Goal: Contribute content: Contribute content

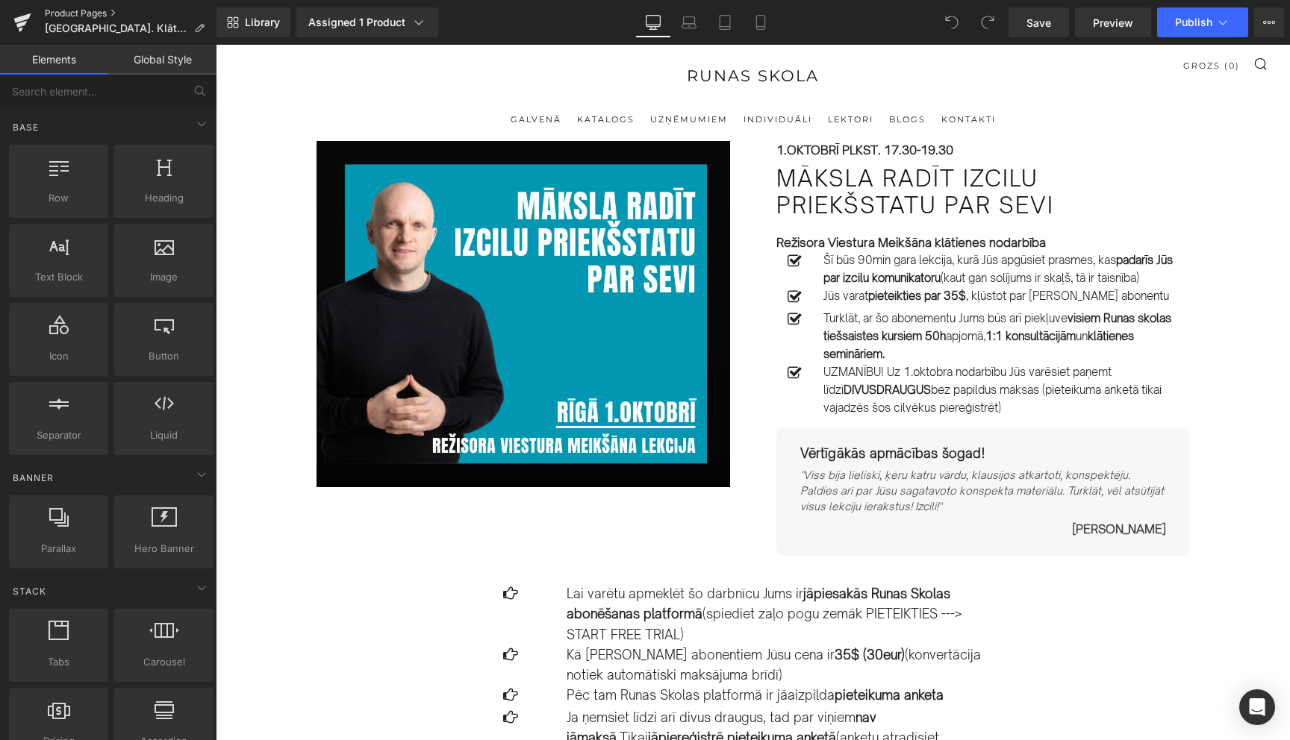
click at [87, 13] on link "Product Pages" at bounding box center [131, 13] width 172 height 12
click at [1227, 19] on icon at bounding box center [1222, 22] width 15 height 15
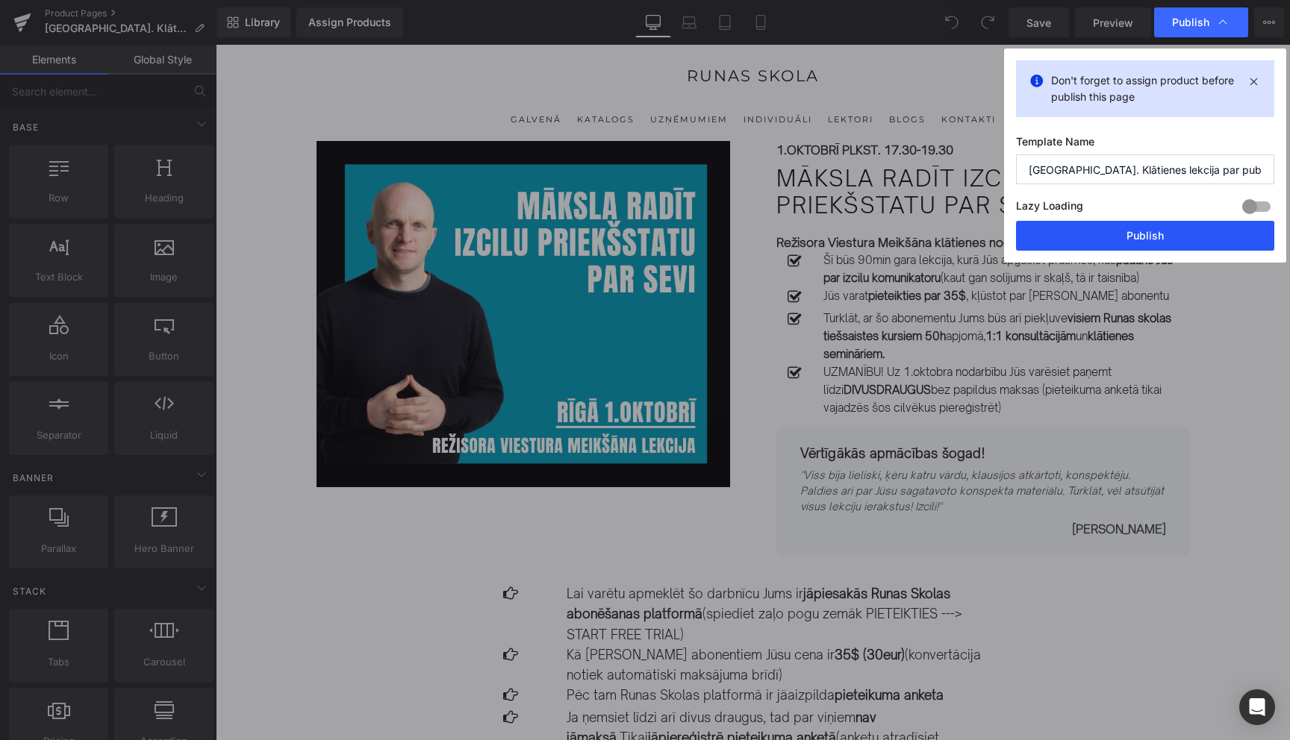
click at [1135, 237] on button "Publish" at bounding box center [1145, 236] width 258 height 30
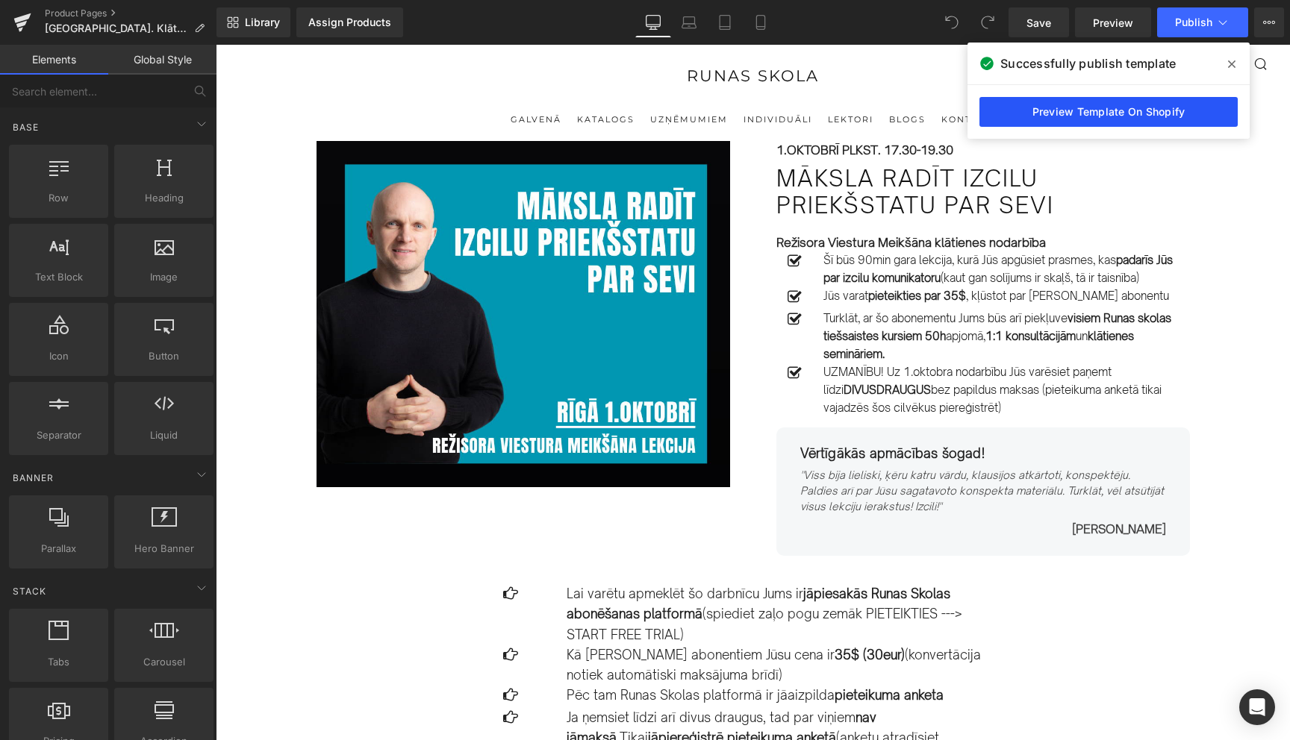
click at [1126, 116] on link "Preview Template On Shopify" at bounding box center [1108, 112] width 258 height 30
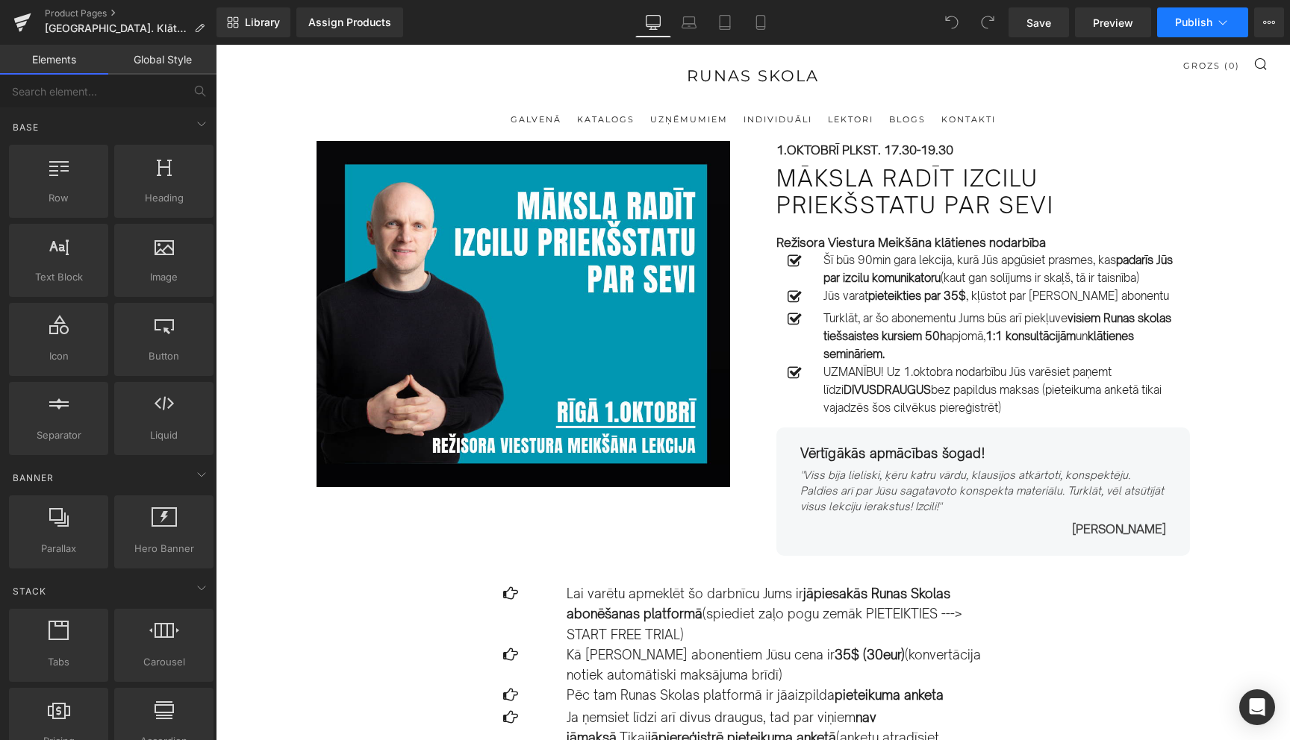
click at [1213, 14] on button "Publish" at bounding box center [1202, 22] width 91 height 30
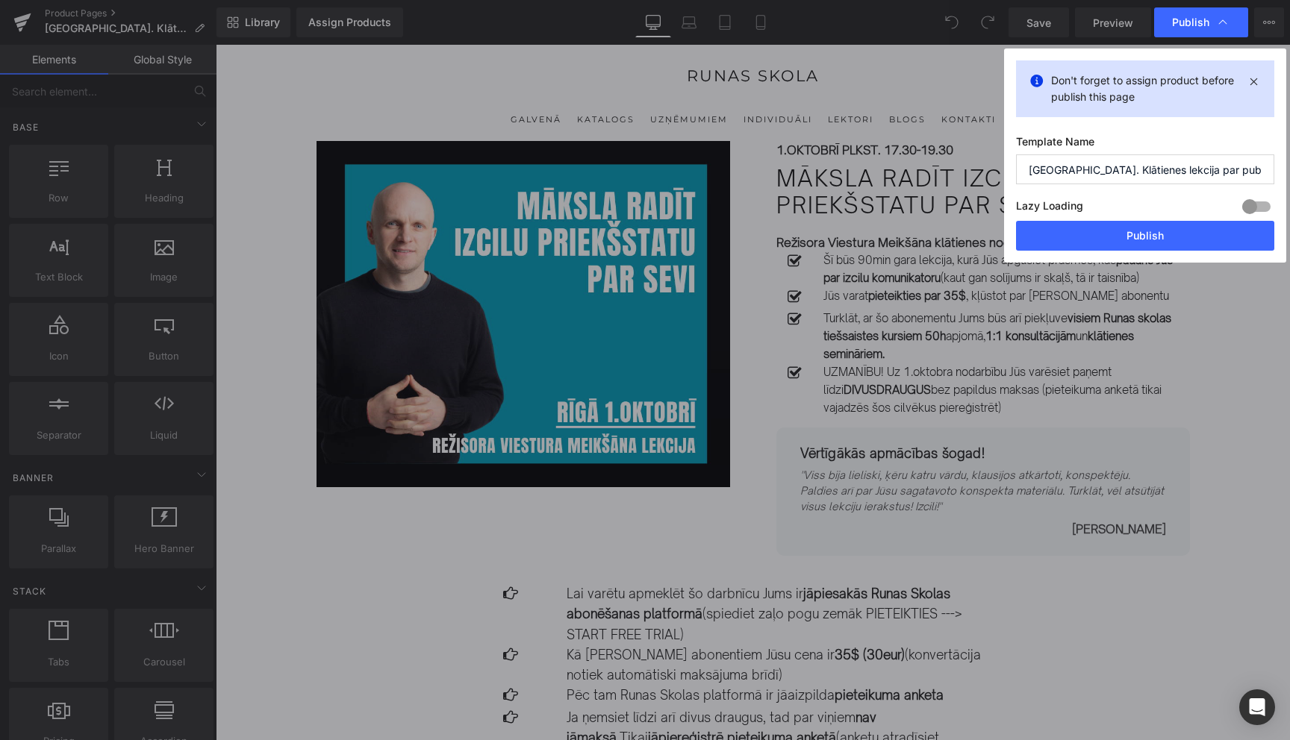
click at [1225, 173] on input "[GEOGRAPHIC_DATA]. Klātienes lekcija par publisko runu tiktok" at bounding box center [1145, 170] width 258 height 30
click at [1154, 245] on button "Publish" at bounding box center [1145, 236] width 258 height 30
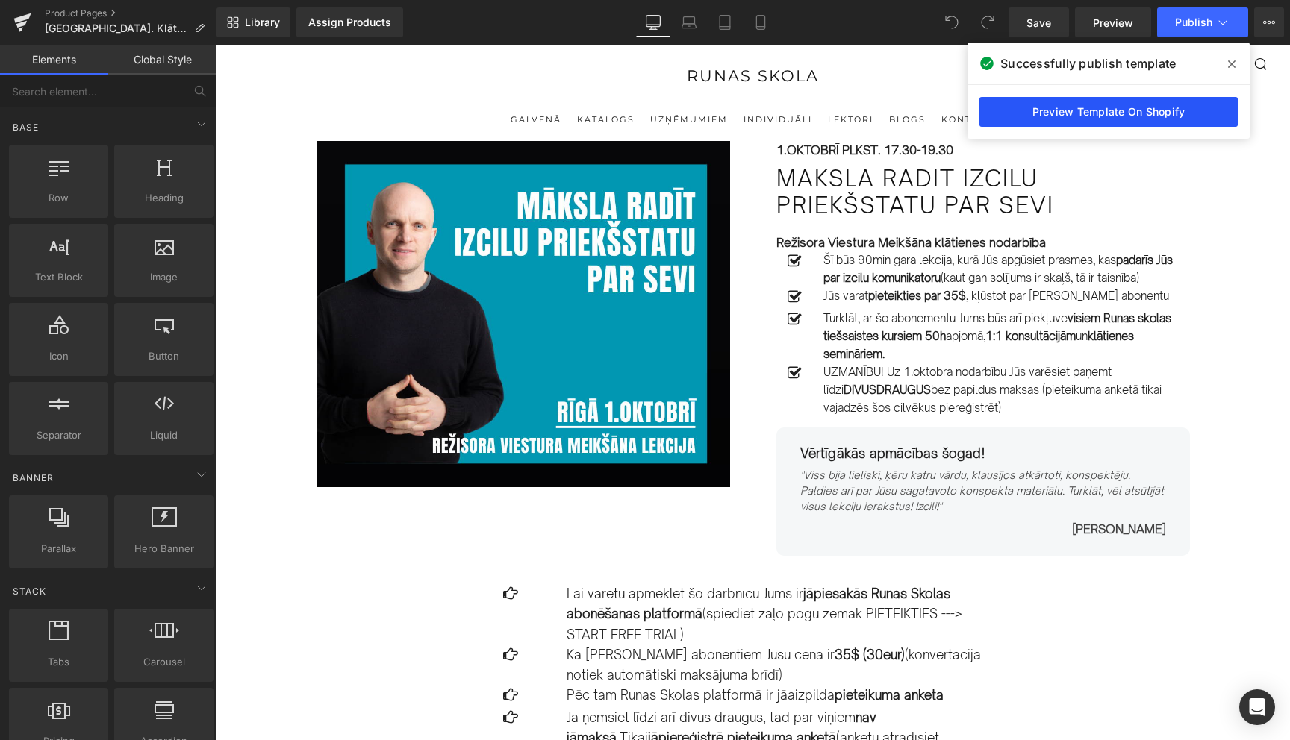
click at [1151, 114] on link "Preview Template On Shopify" at bounding box center [1108, 112] width 258 height 30
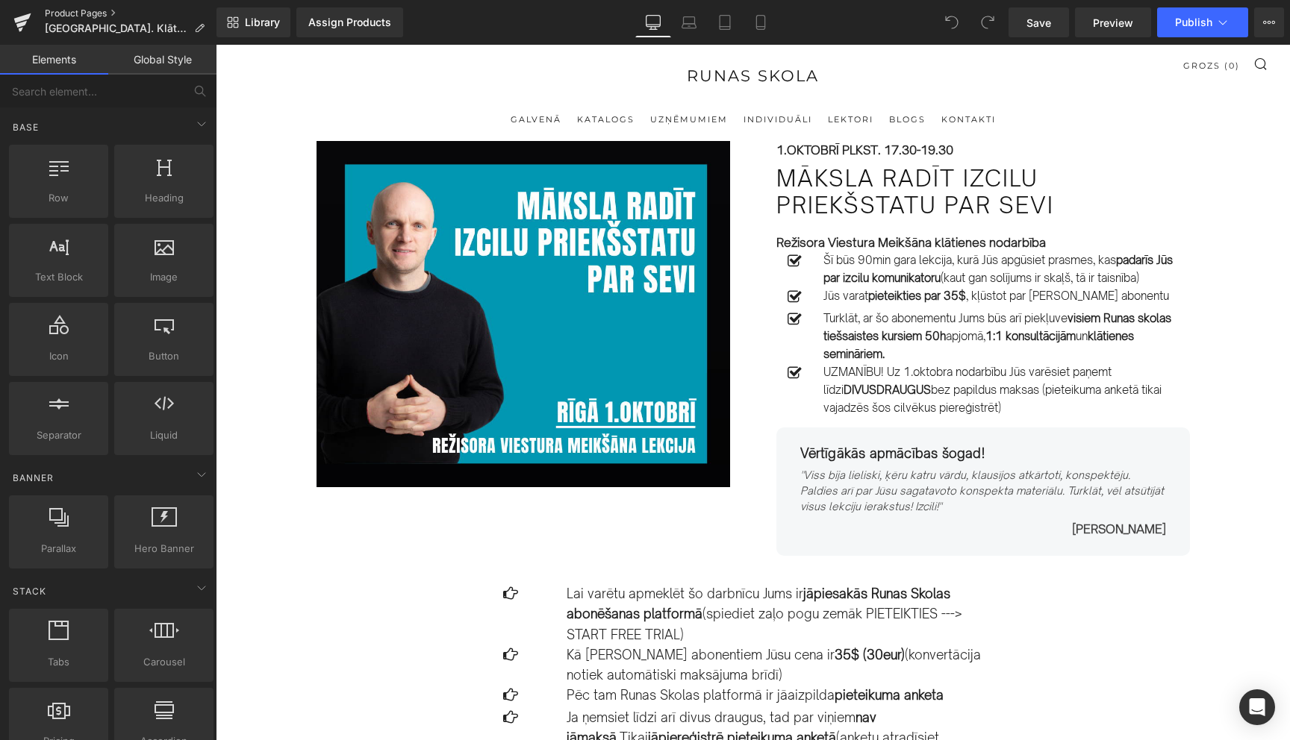
click at [78, 11] on link "Product Pages" at bounding box center [131, 13] width 172 height 12
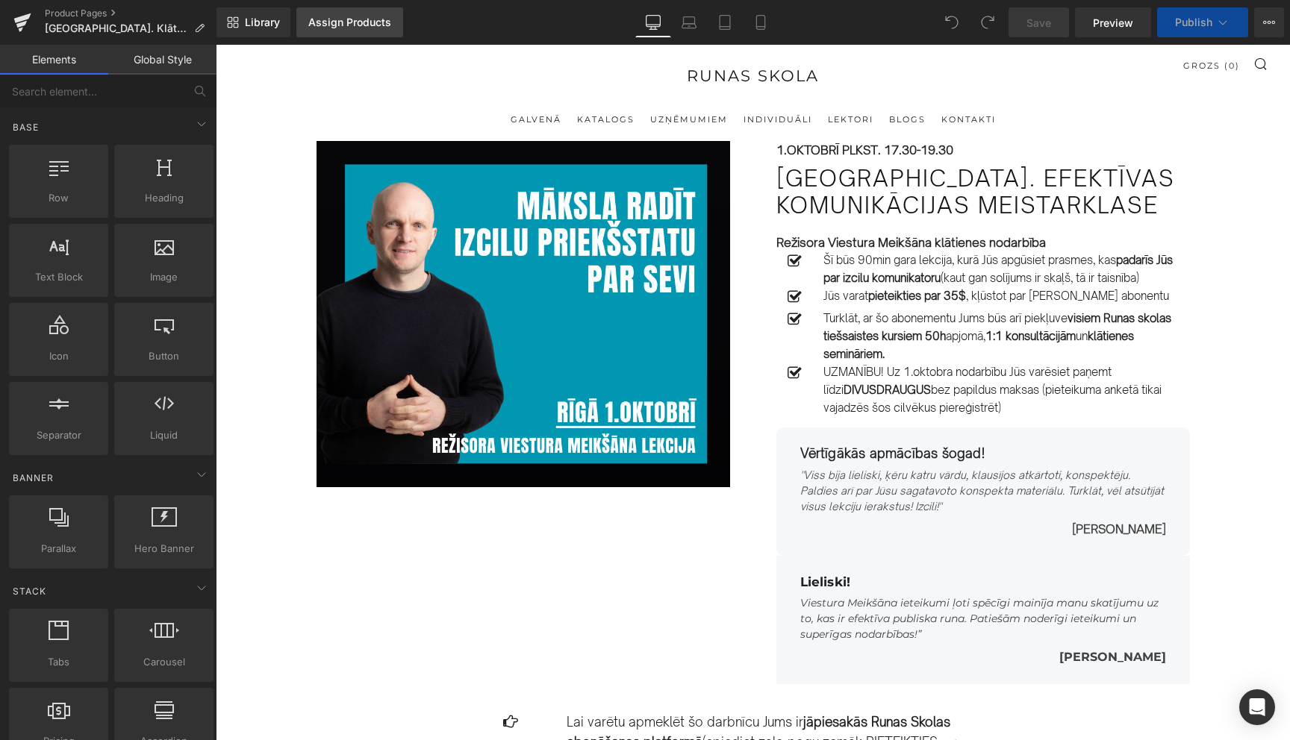
click at [341, 28] on div "Assign Products" at bounding box center [349, 22] width 83 height 12
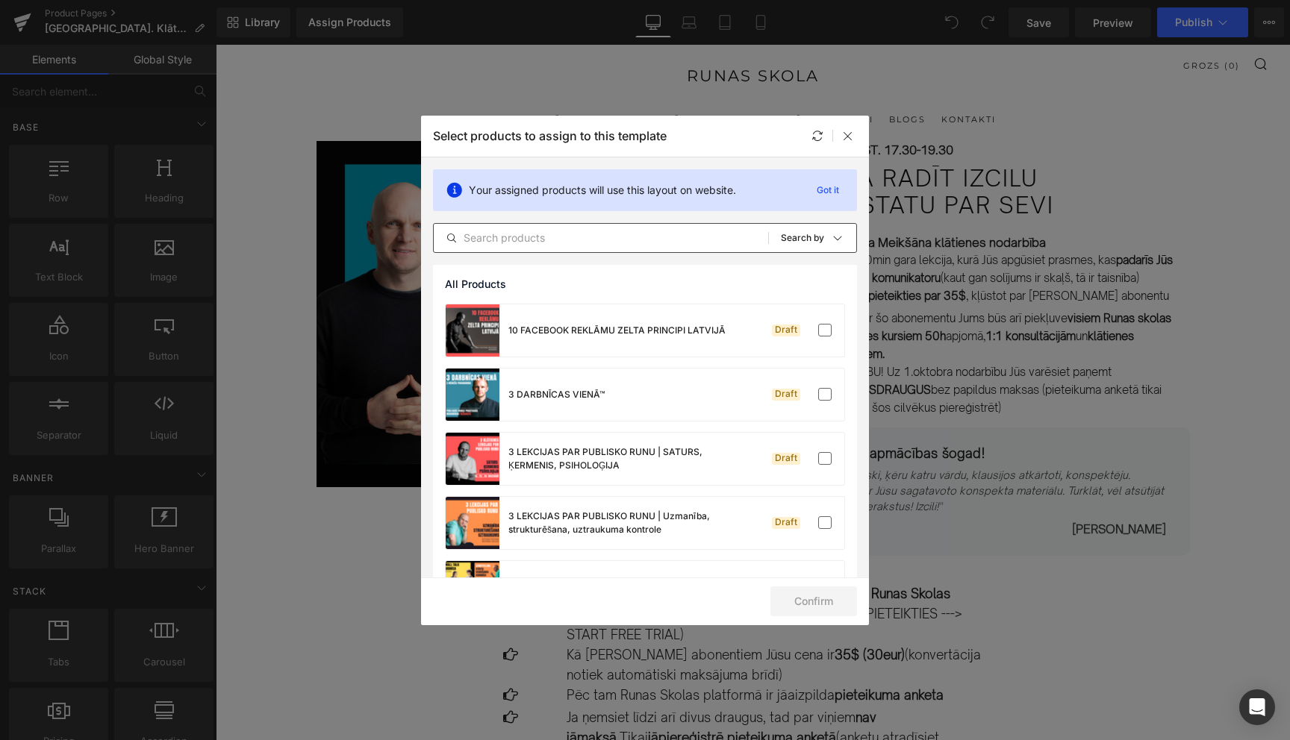
click at [616, 234] on input "text" at bounding box center [601, 238] width 334 height 18
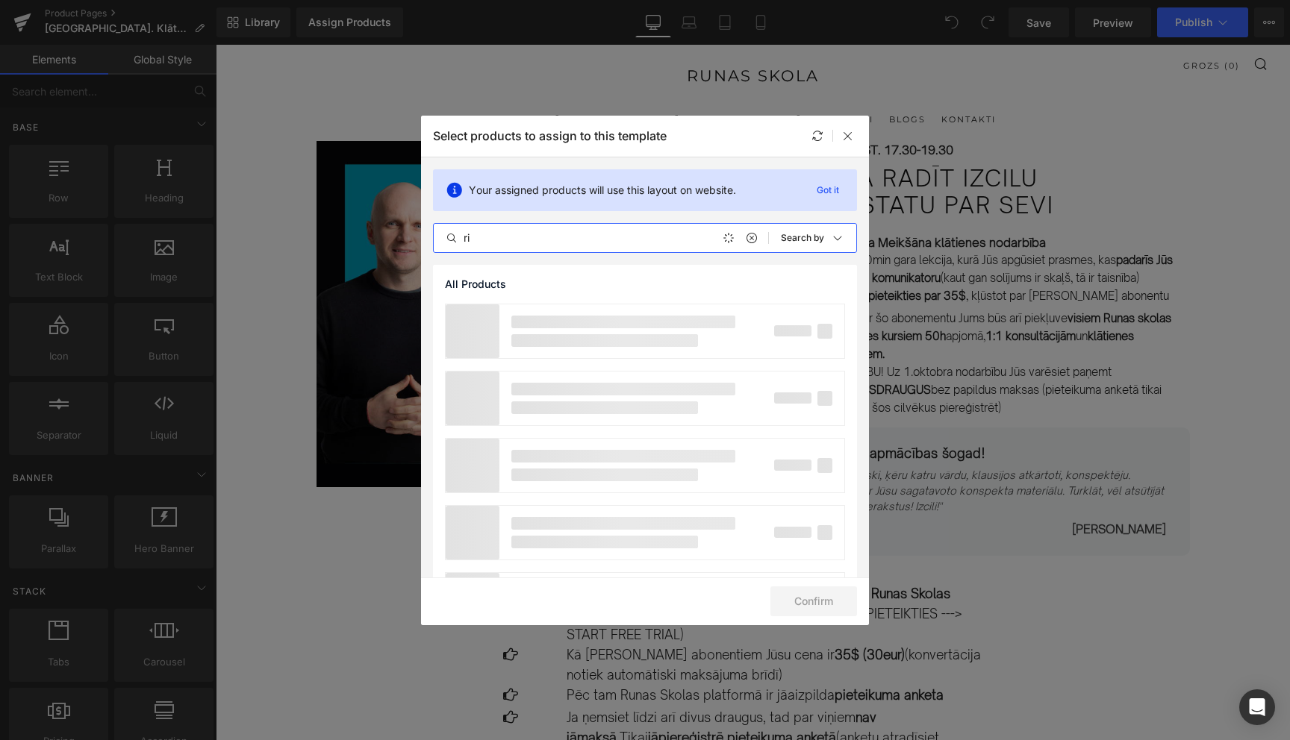
type input "r"
type input "R"
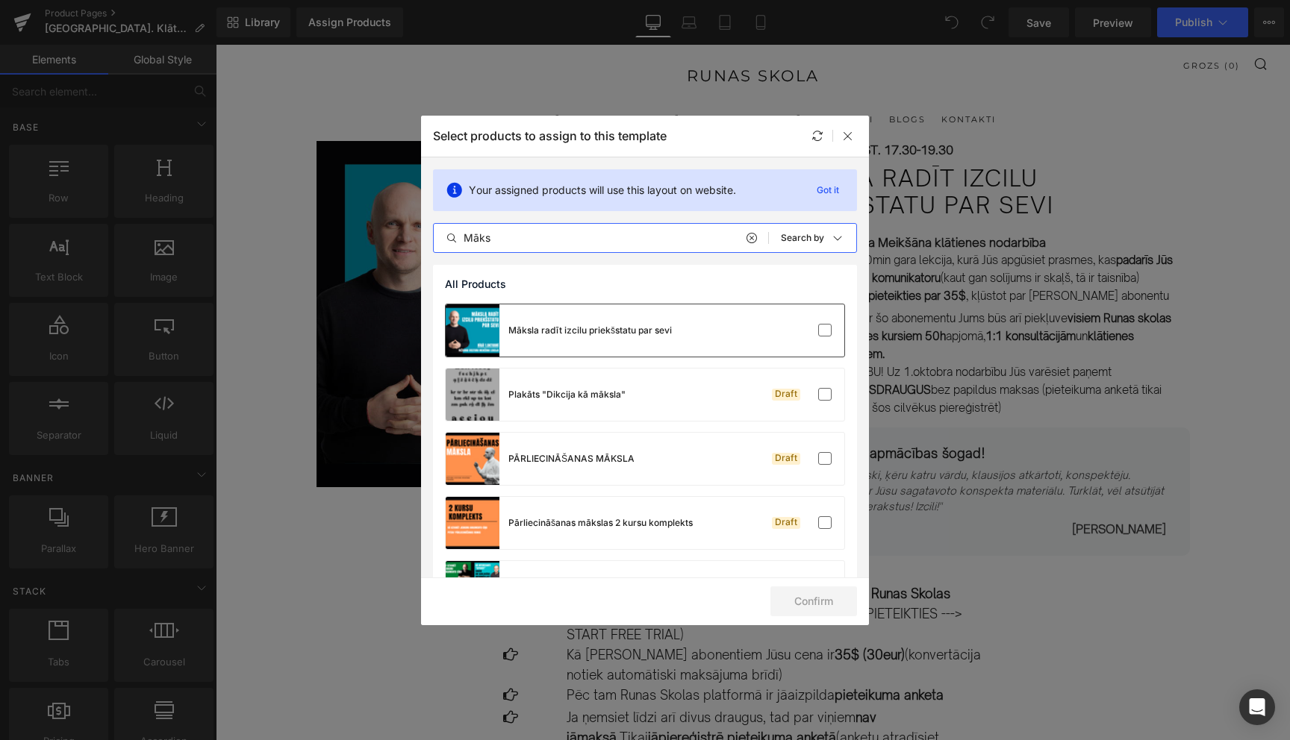
type input "Māks"
click at [678, 334] on div "Māksla radīt izcilu priekšstatu par sevi" at bounding box center [645, 331] width 399 height 52
click at [816, 601] on button "Confirm" at bounding box center [813, 602] width 87 height 30
click at [816, 601] on button "Success" at bounding box center [804, 602] width 105 height 30
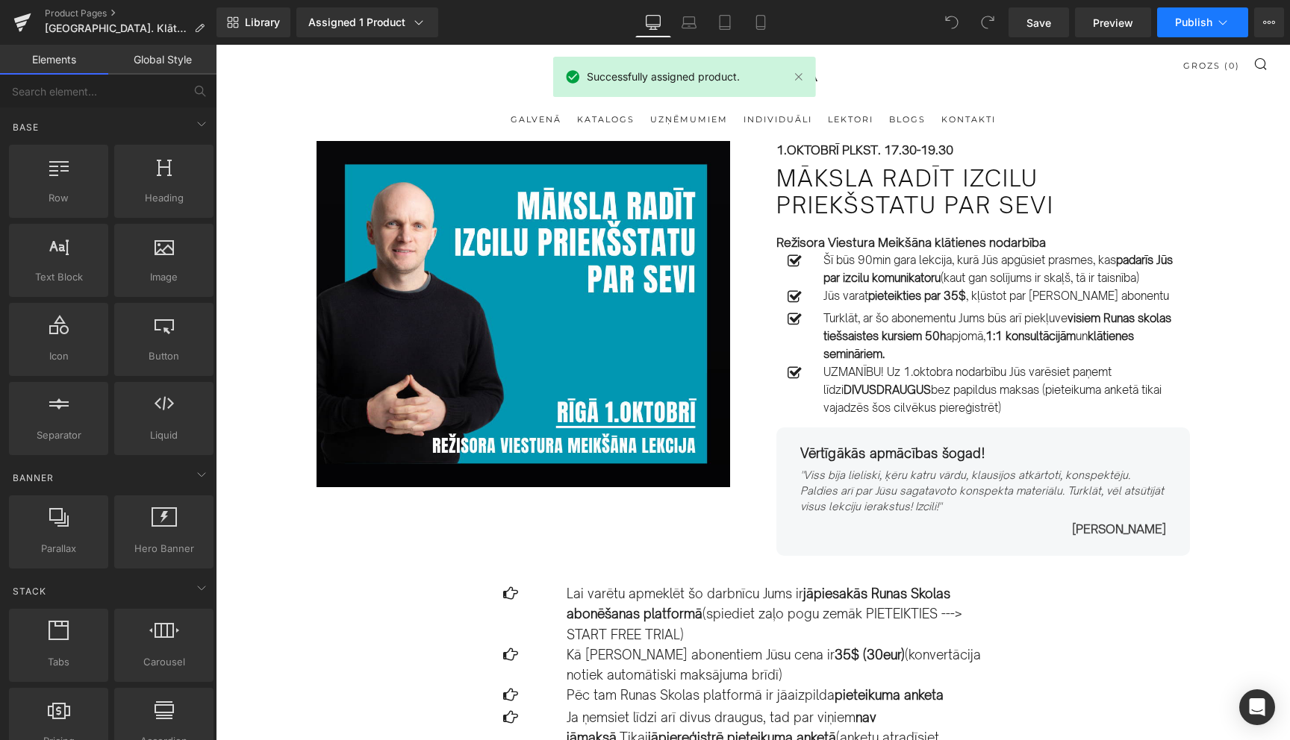
click at [1216, 19] on icon at bounding box center [1222, 22] width 15 height 15
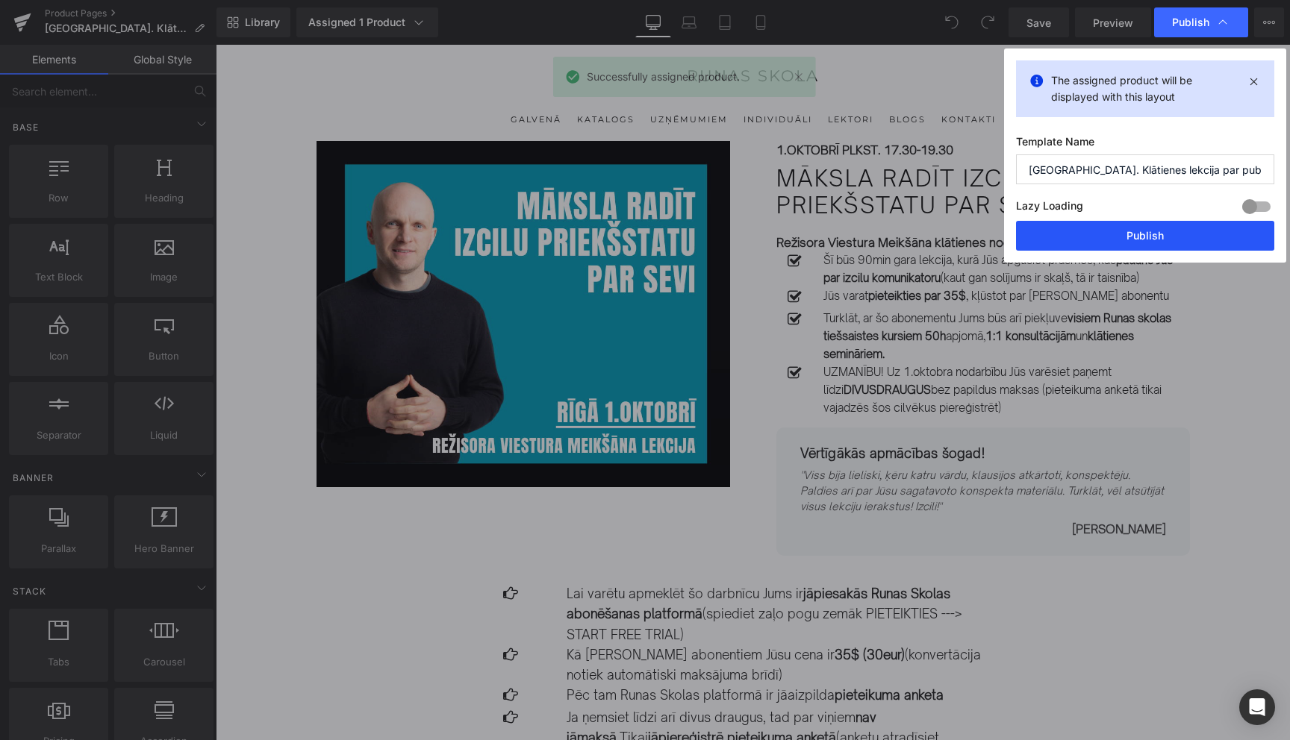
click at [1134, 234] on button "Publish" at bounding box center [1145, 236] width 258 height 30
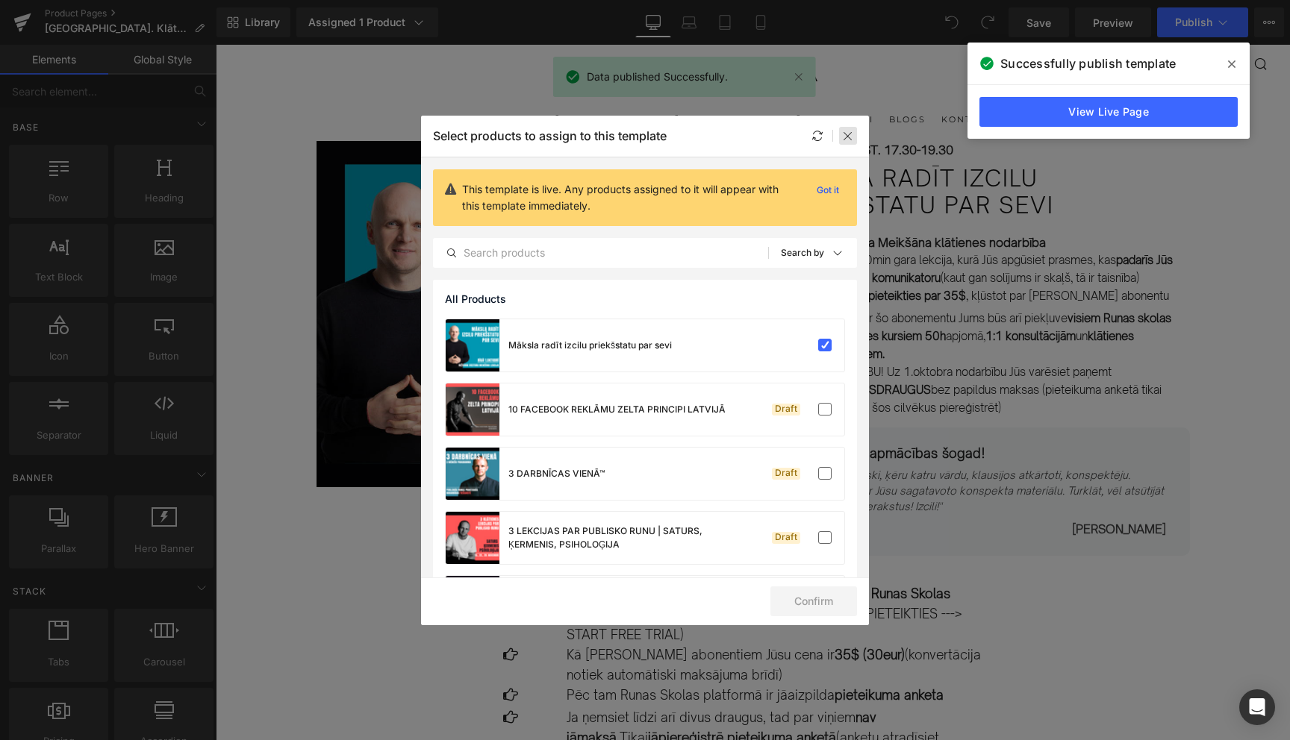
click at [850, 140] on icon at bounding box center [848, 136] width 12 height 12
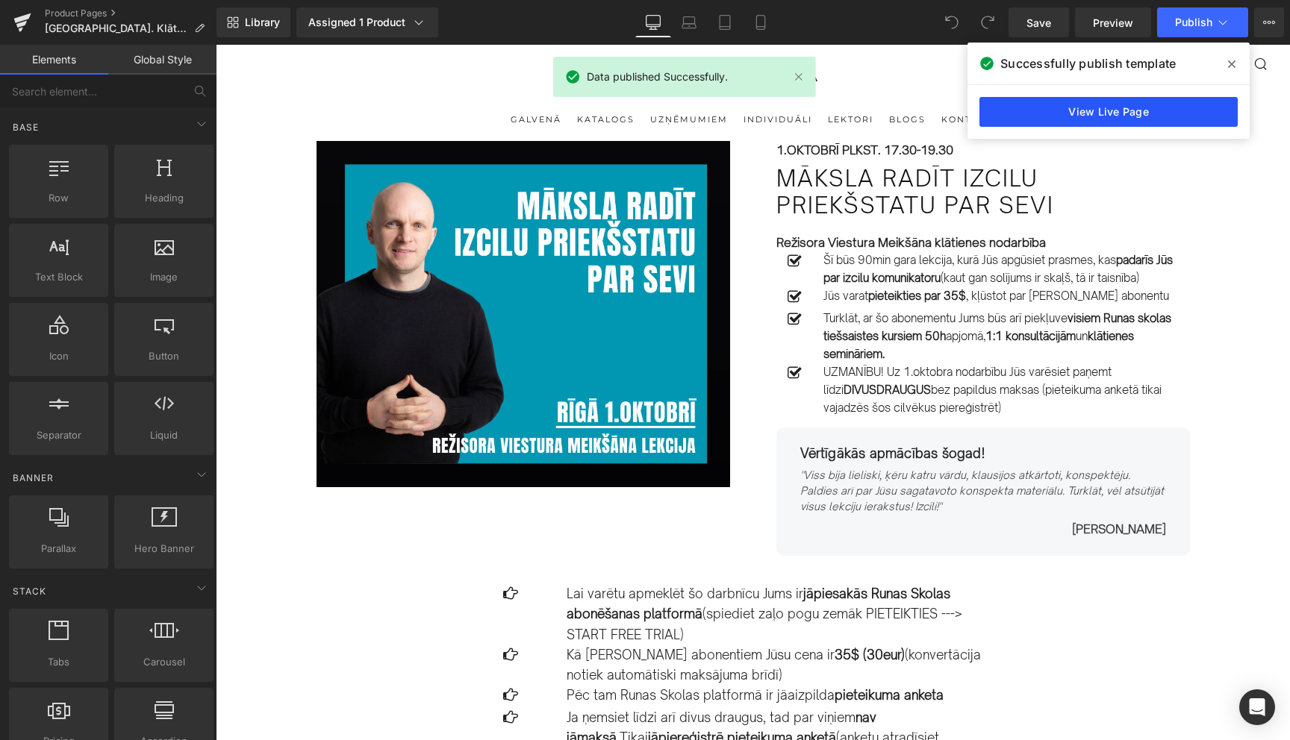
click at [1120, 122] on link "View Live Page" at bounding box center [1108, 112] width 258 height 30
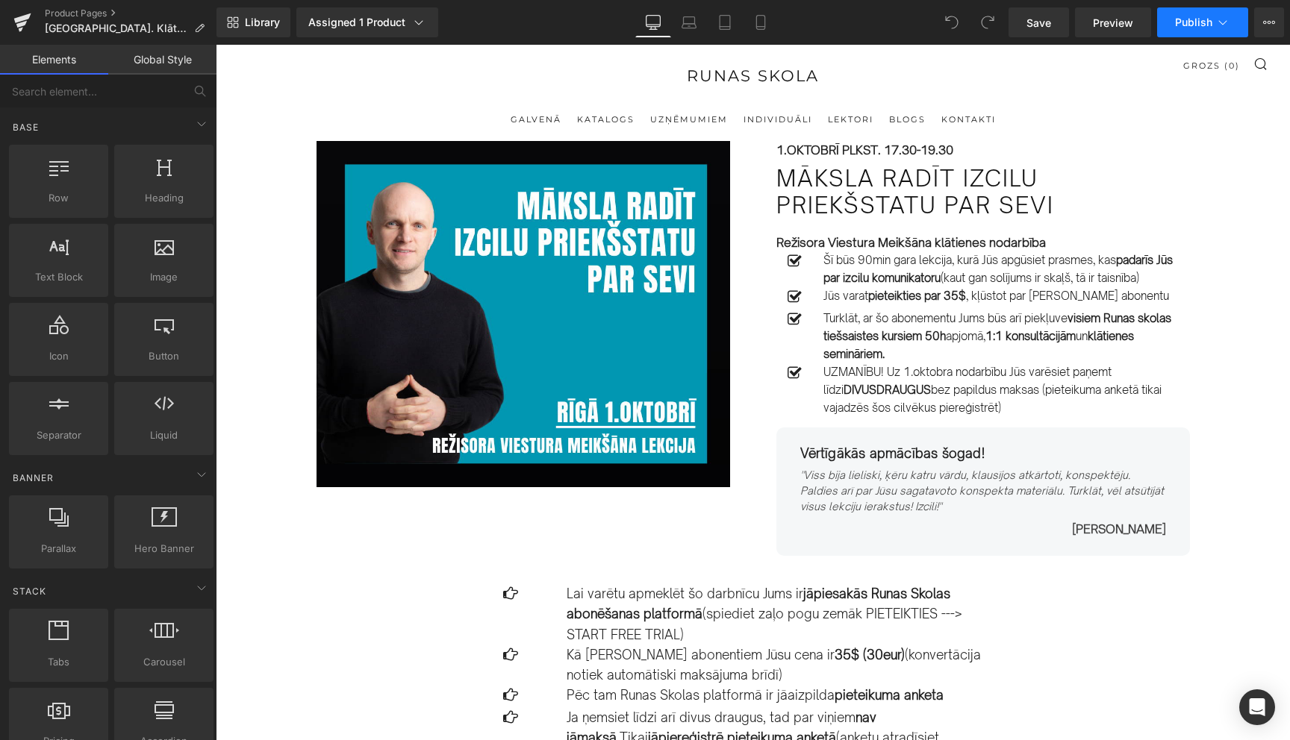
click at [1227, 27] on icon at bounding box center [1222, 22] width 15 height 15
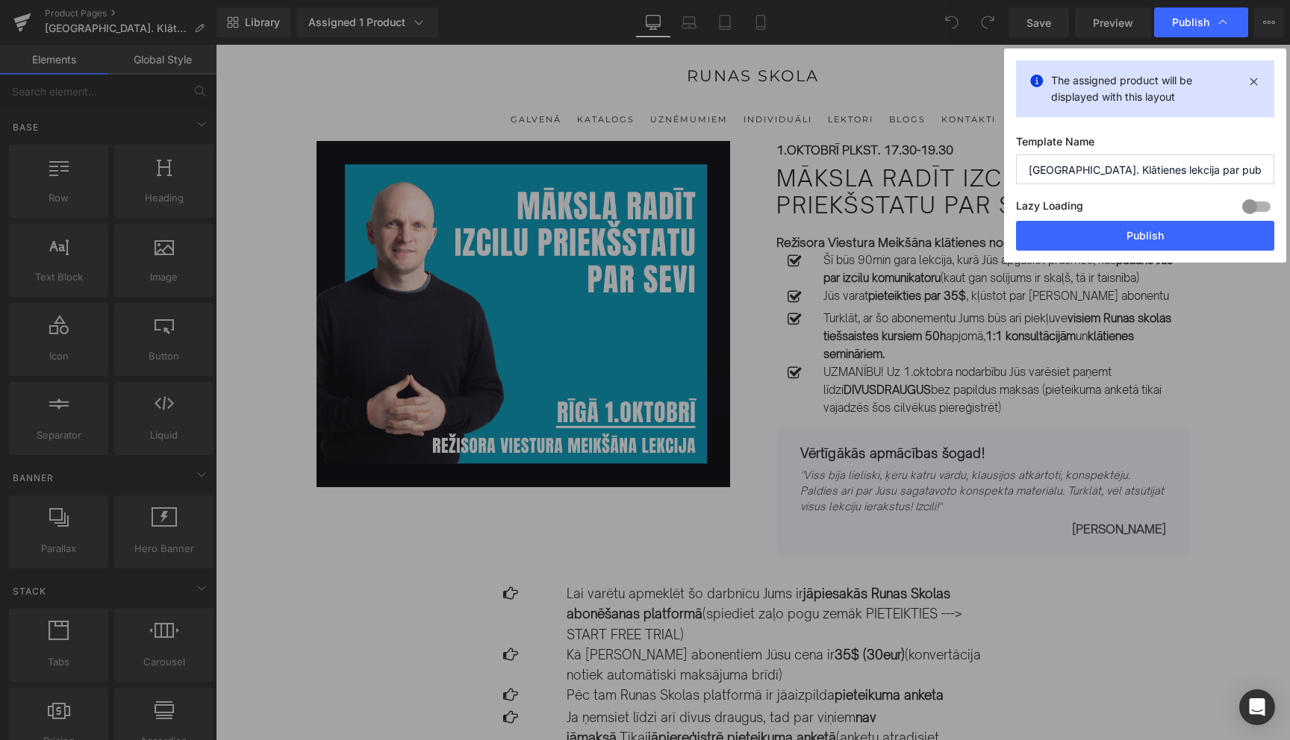
click at [1260, 164] on input "[GEOGRAPHIC_DATA]. Klātienes lekcija par publisko runu tiktok" at bounding box center [1145, 170] width 258 height 30
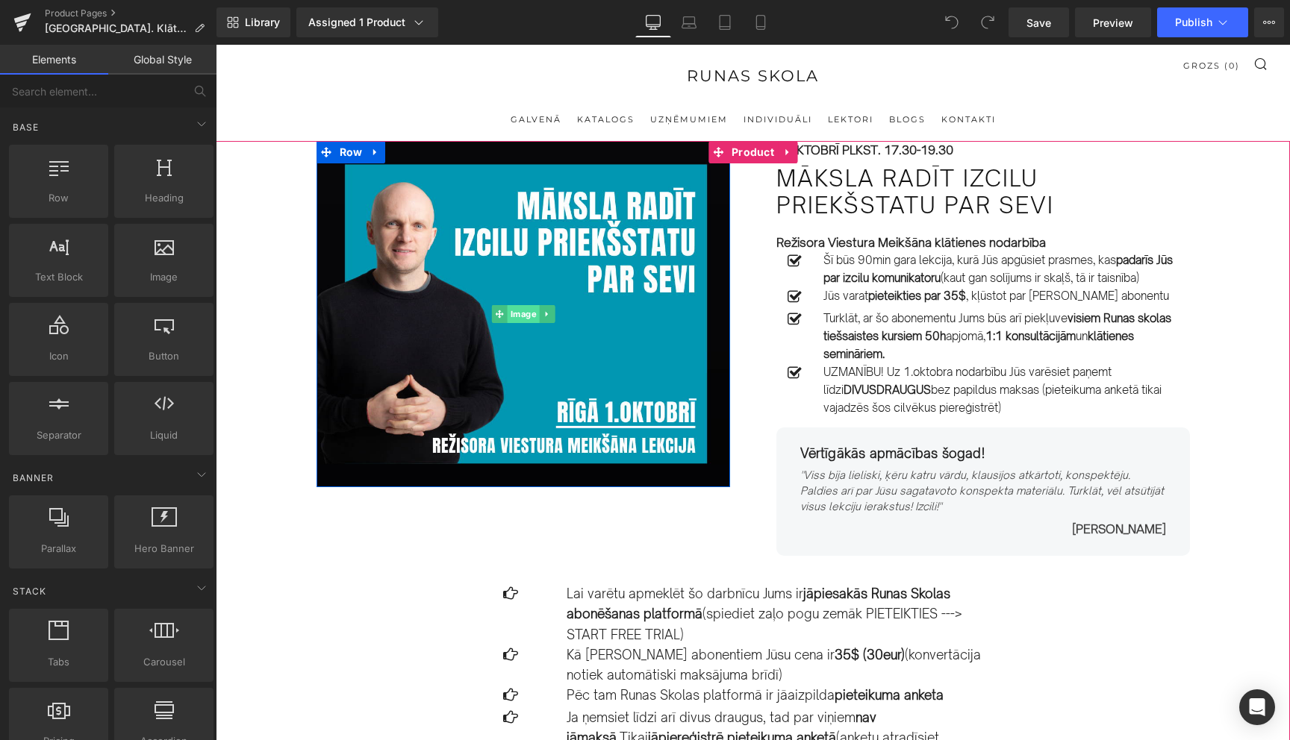
click at [522, 318] on span "Image" at bounding box center [523, 314] width 32 height 18
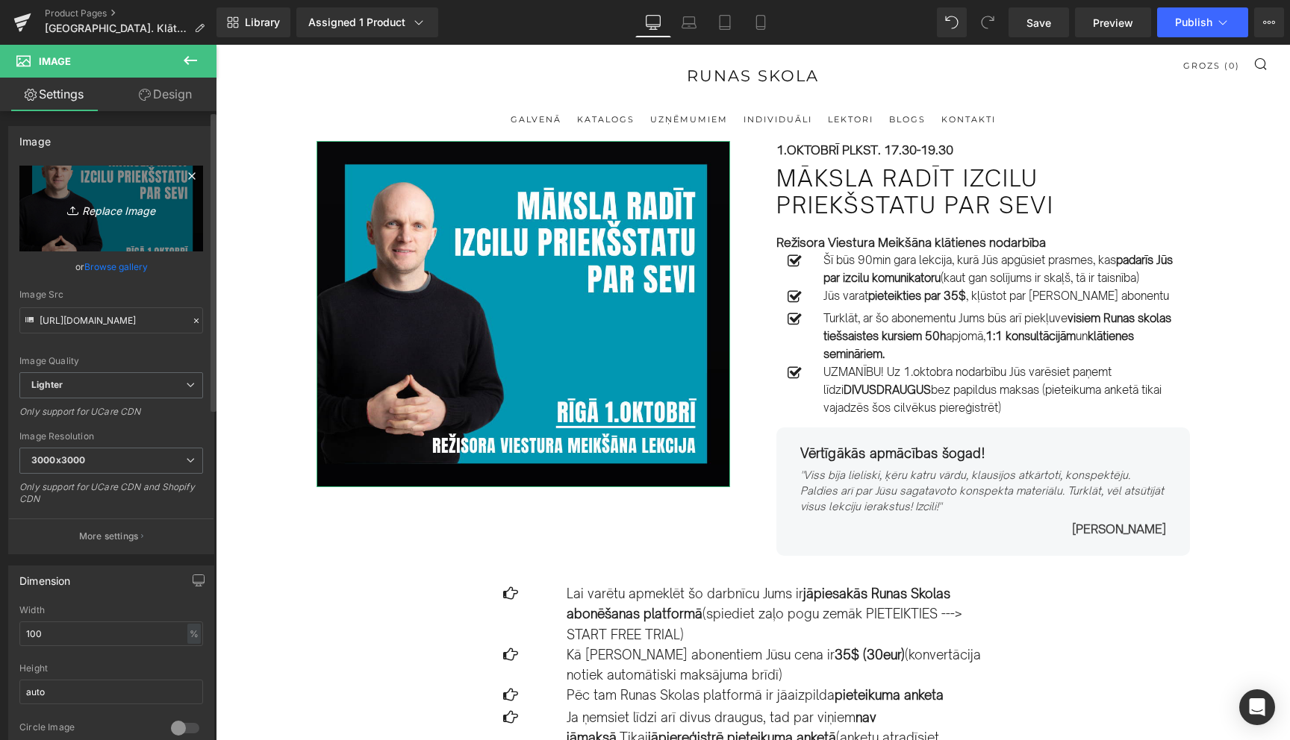
click at [112, 207] on icon "Replace Image" at bounding box center [111, 208] width 119 height 19
type input "C:\fakepath\55.png"
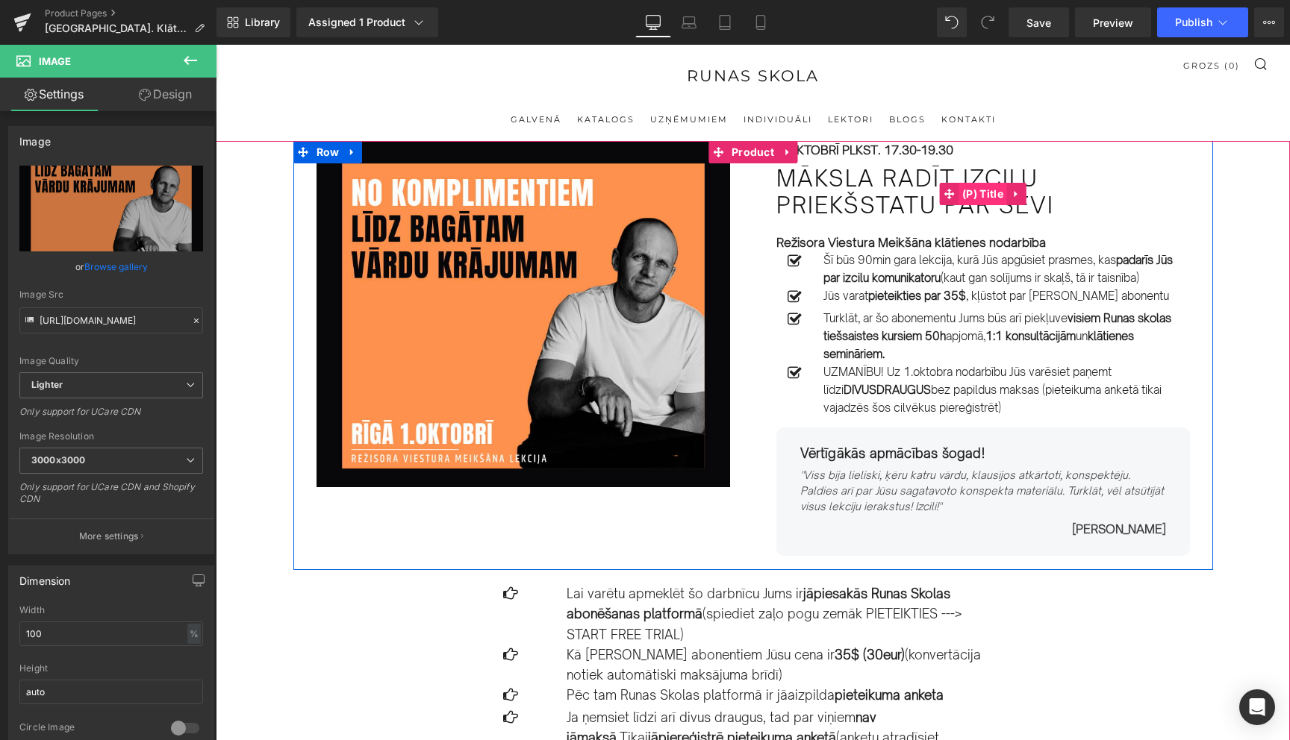
click at [982, 194] on span "(P) Title" at bounding box center [982, 194] width 49 height 22
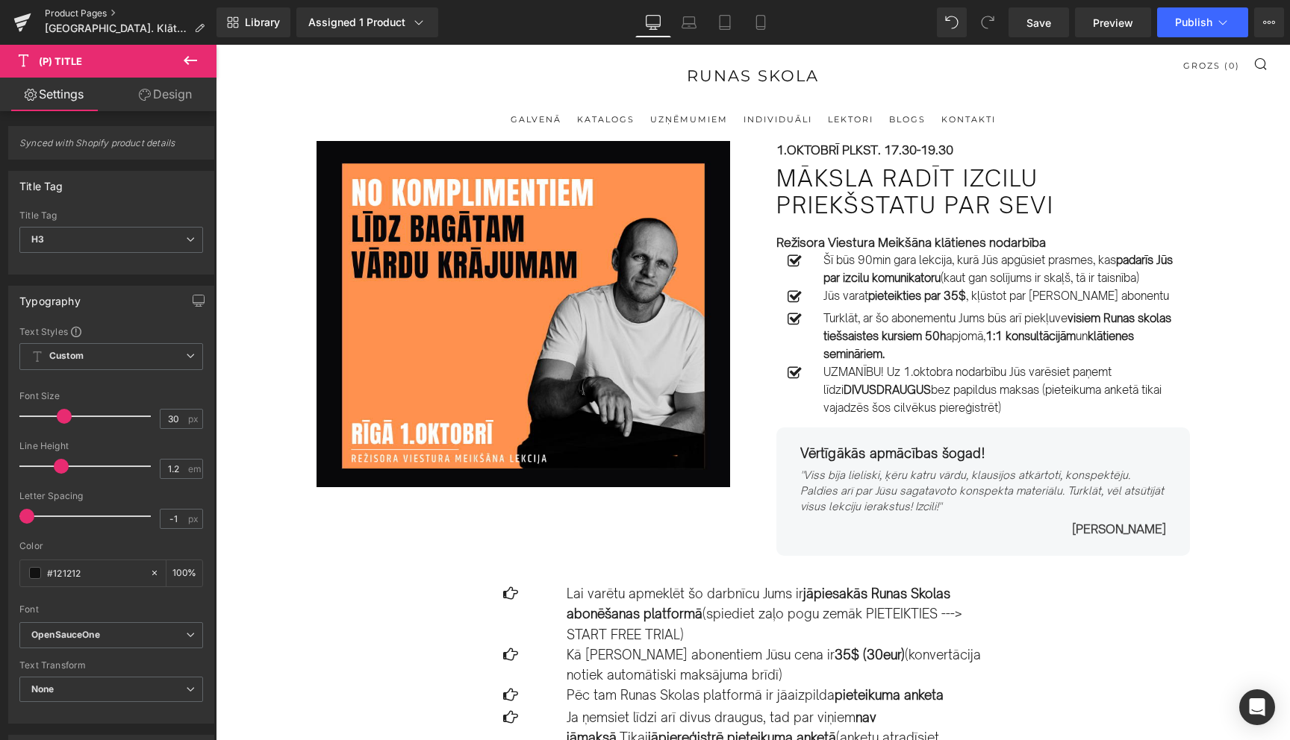
click at [72, 14] on link "Product Pages" at bounding box center [131, 13] width 172 height 12
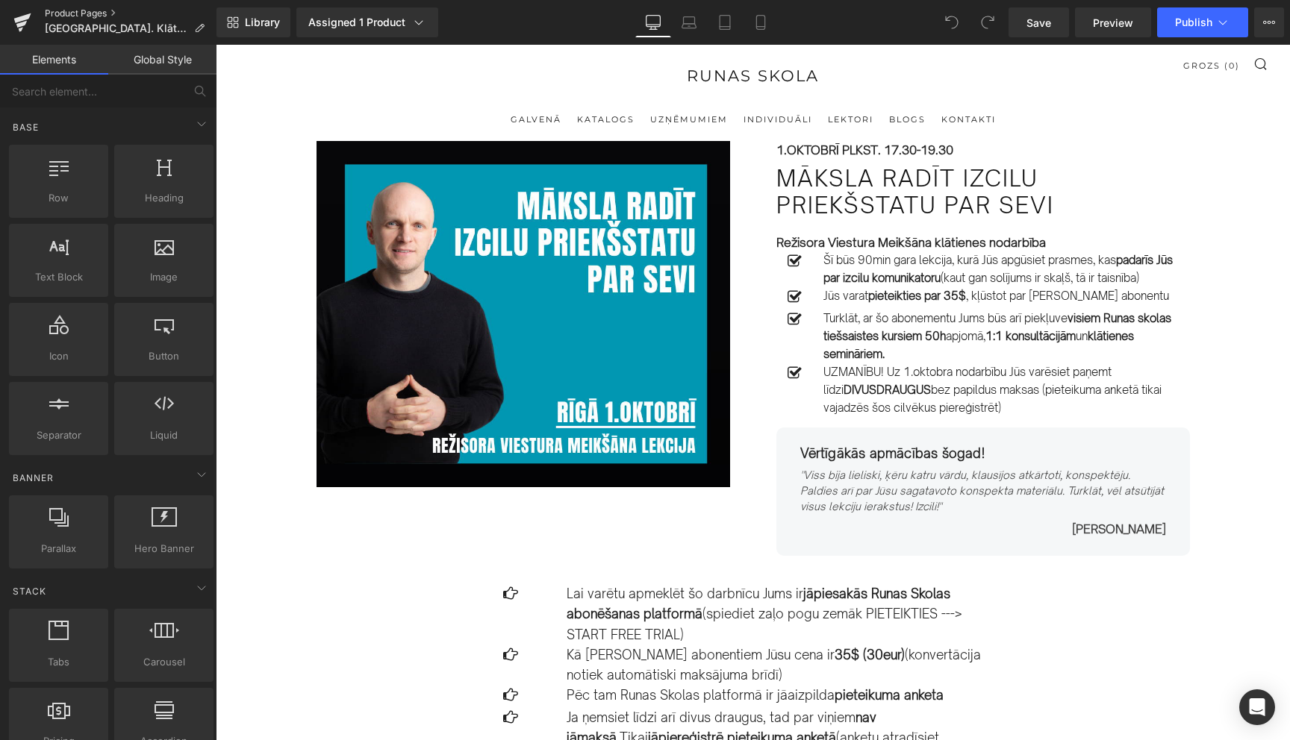
click at [99, 15] on link "Product Pages" at bounding box center [131, 13] width 172 height 12
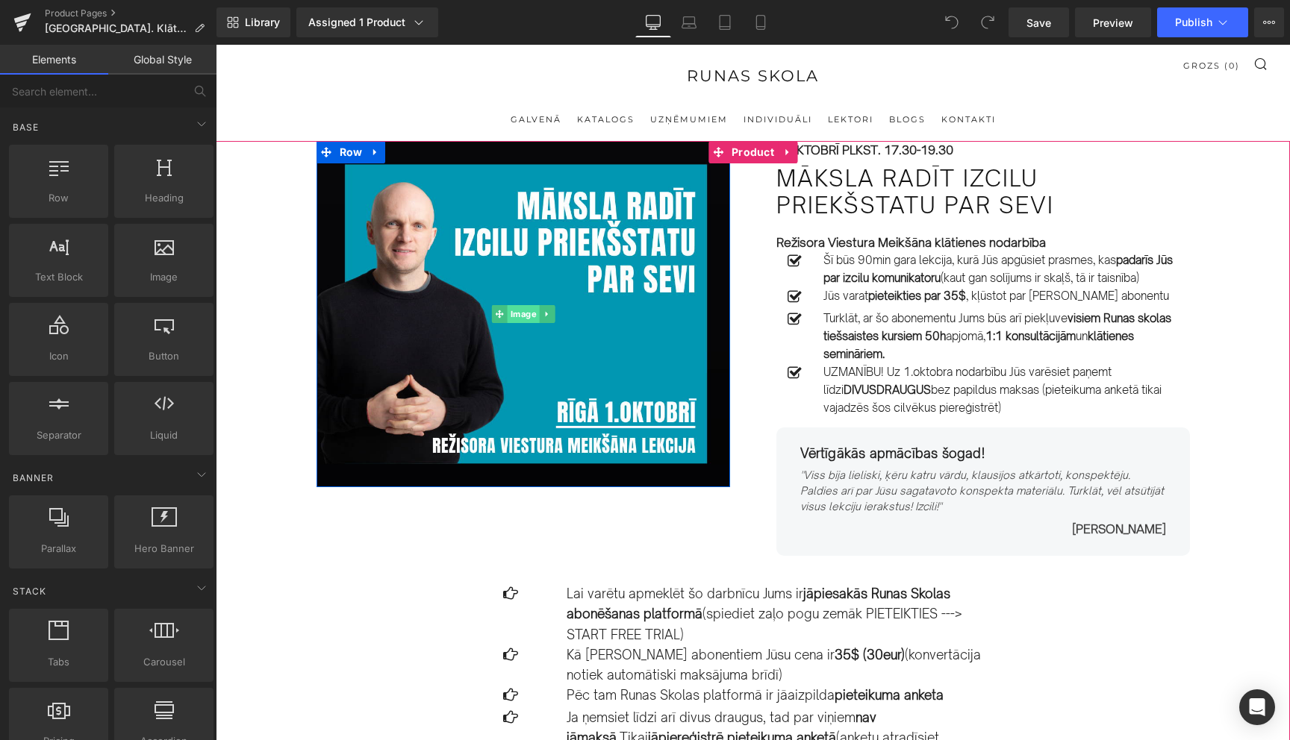
click at [522, 319] on span "Image" at bounding box center [523, 314] width 32 height 18
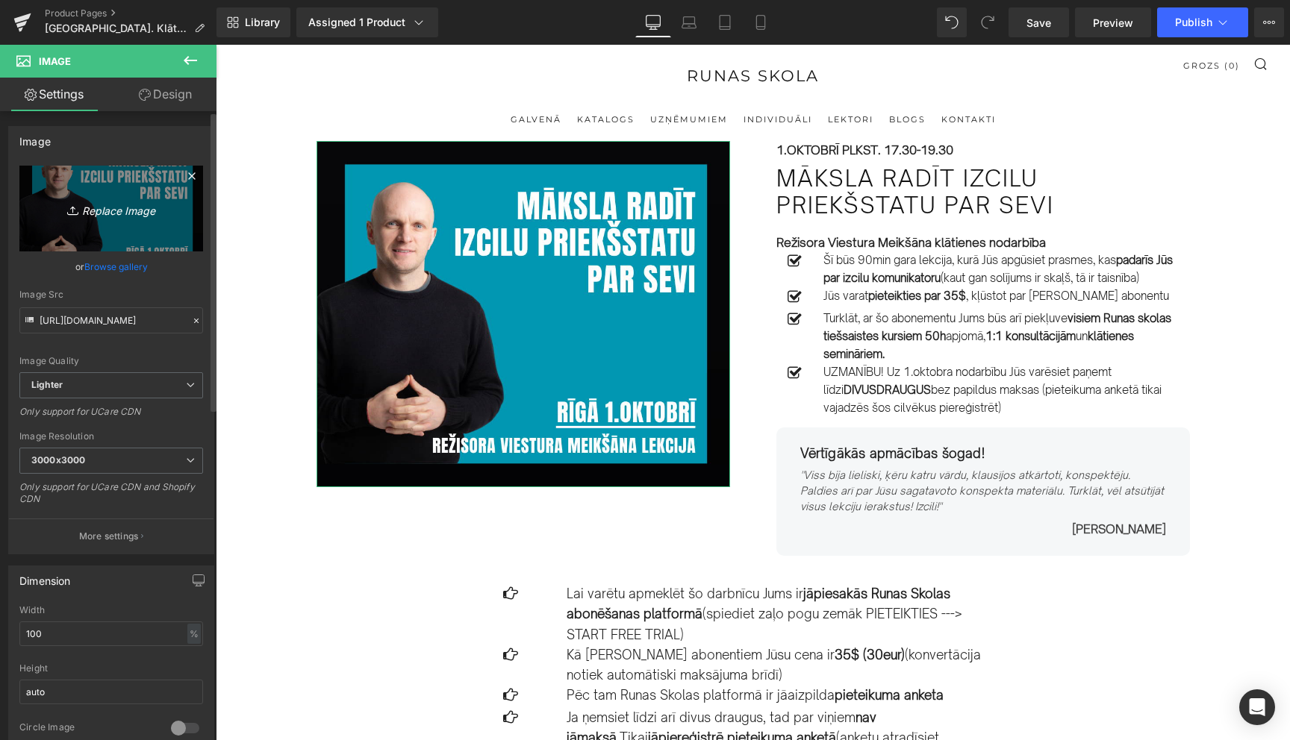
click at [116, 214] on icon "Replace Image" at bounding box center [111, 208] width 119 height 19
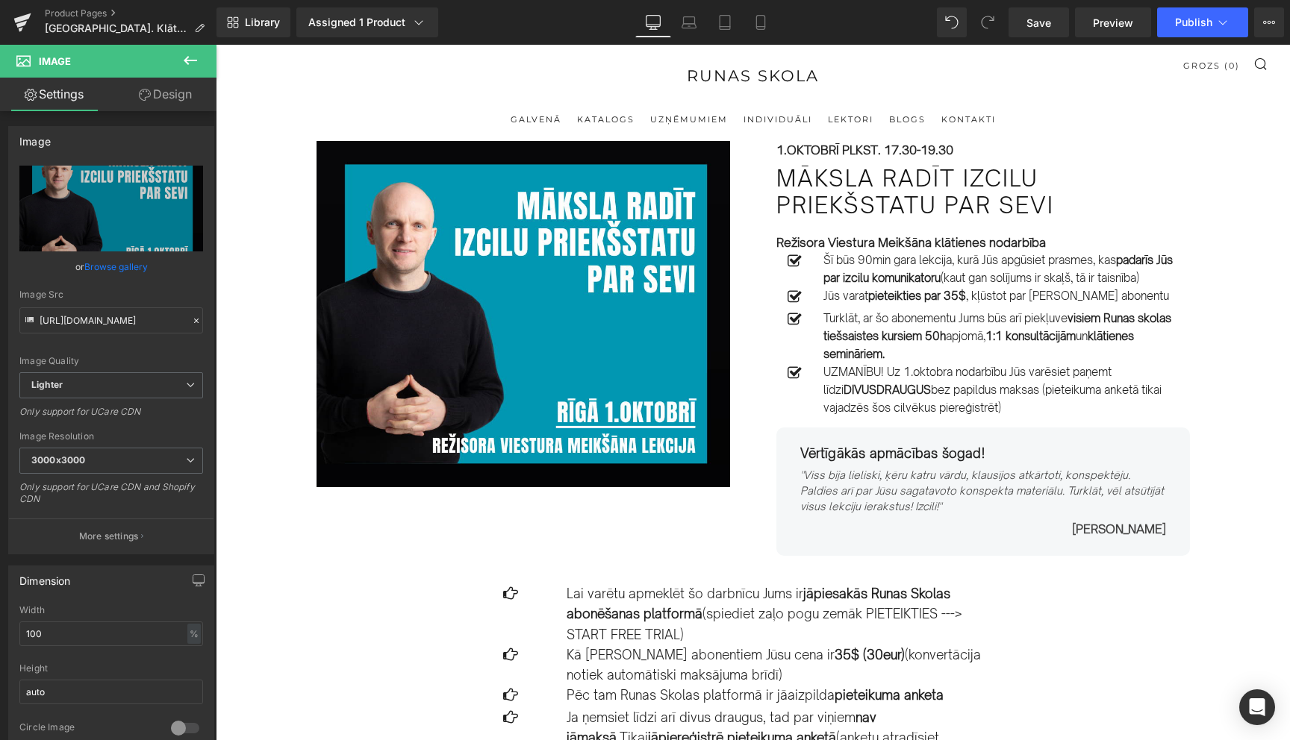
type input "C:\fakepath\55.png"
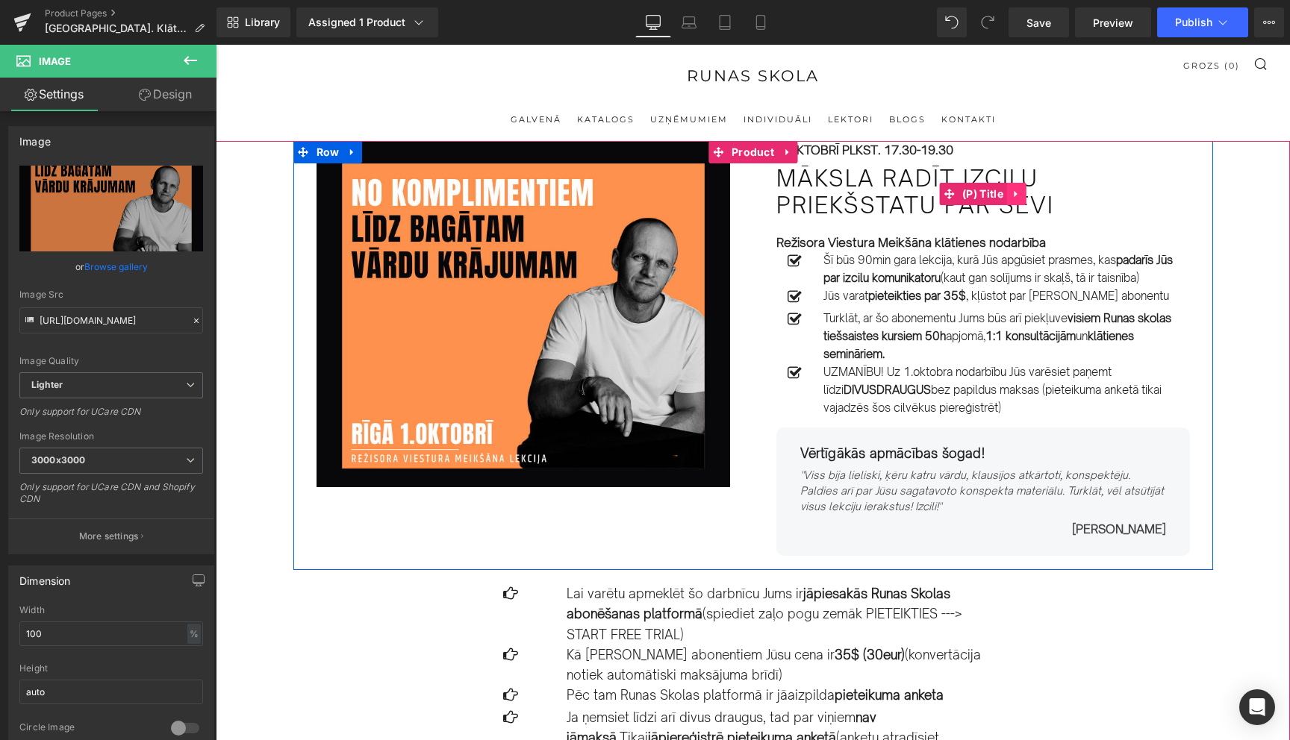
click at [1019, 200] on link at bounding box center [1016, 194] width 19 height 22
click at [1032, 198] on icon at bounding box center [1026, 194] width 10 height 11
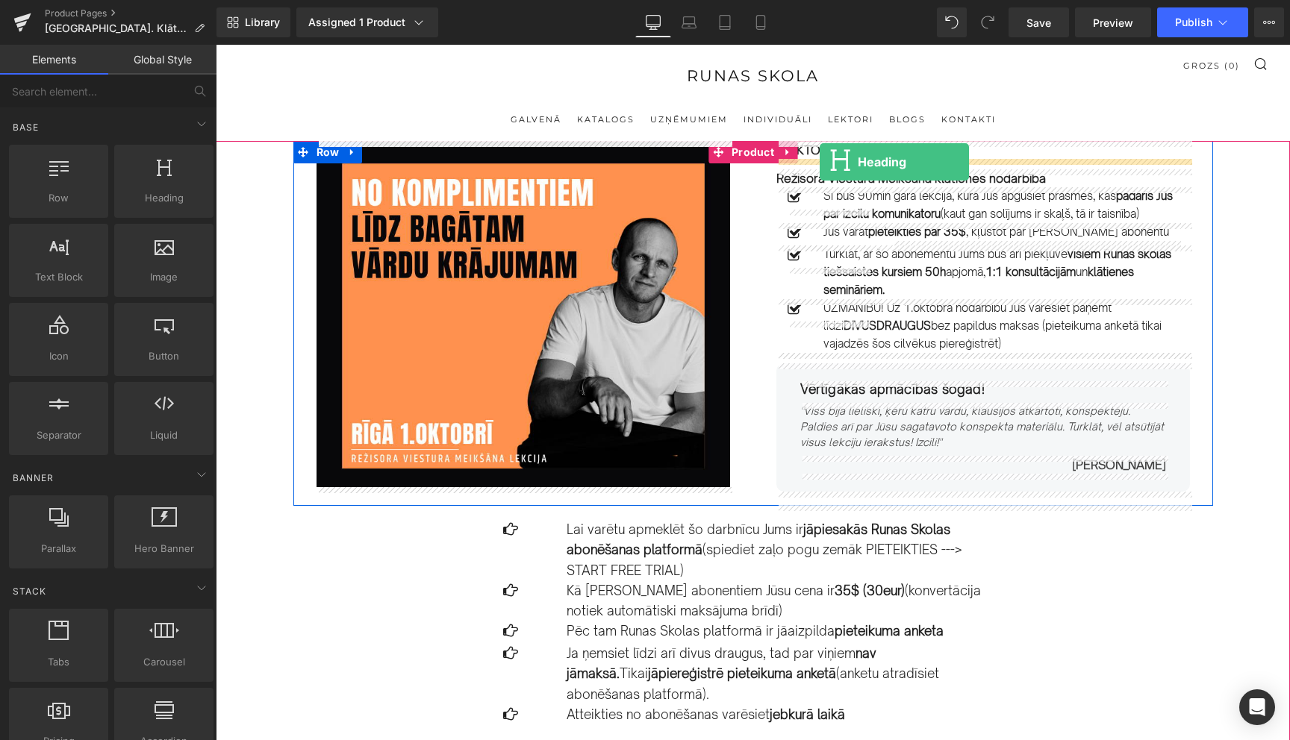
drag, startPoint x: 388, startPoint y: 224, endPoint x: 820, endPoint y: 162, distance: 435.8
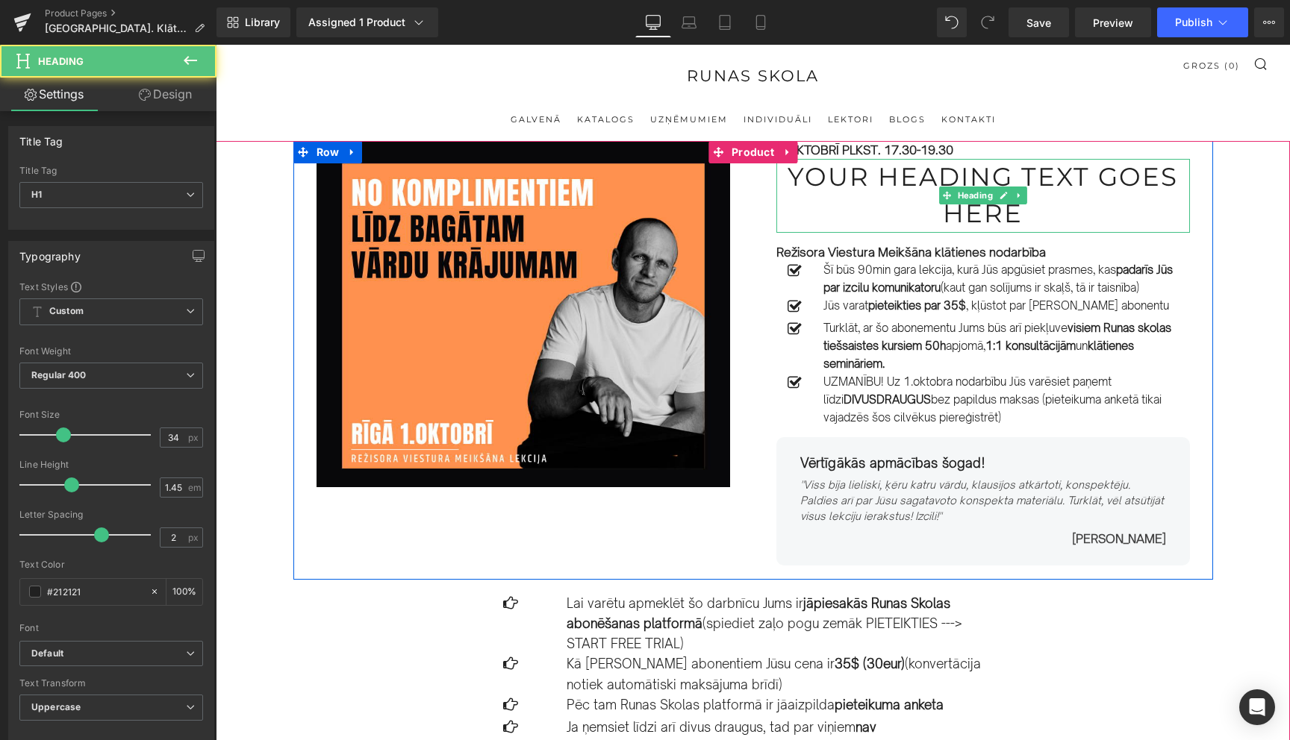
click at [907, 176] on h1 "Your heading text goes here" at bounding box center [983, 196] width 414 height 74
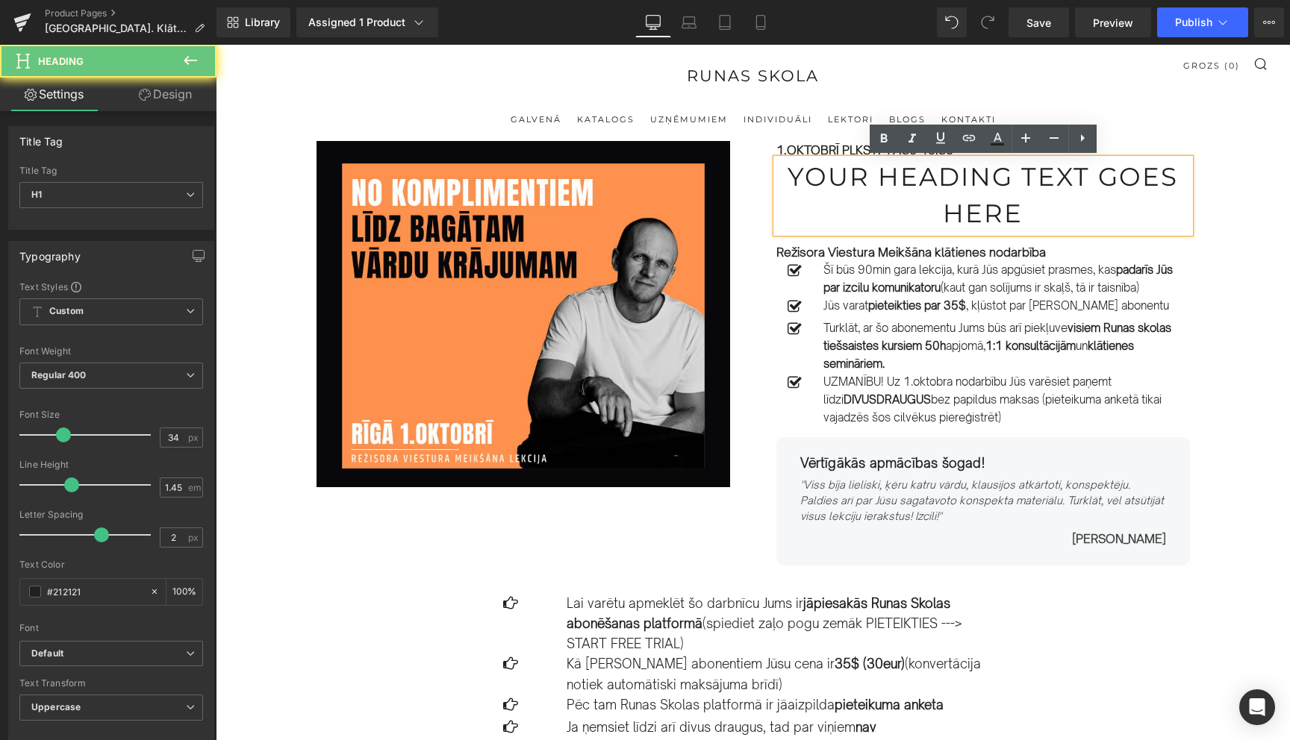
click at [907, 176] on h1 "Your heading text goes here" at bounding box center [983, 196] width 414 height 74
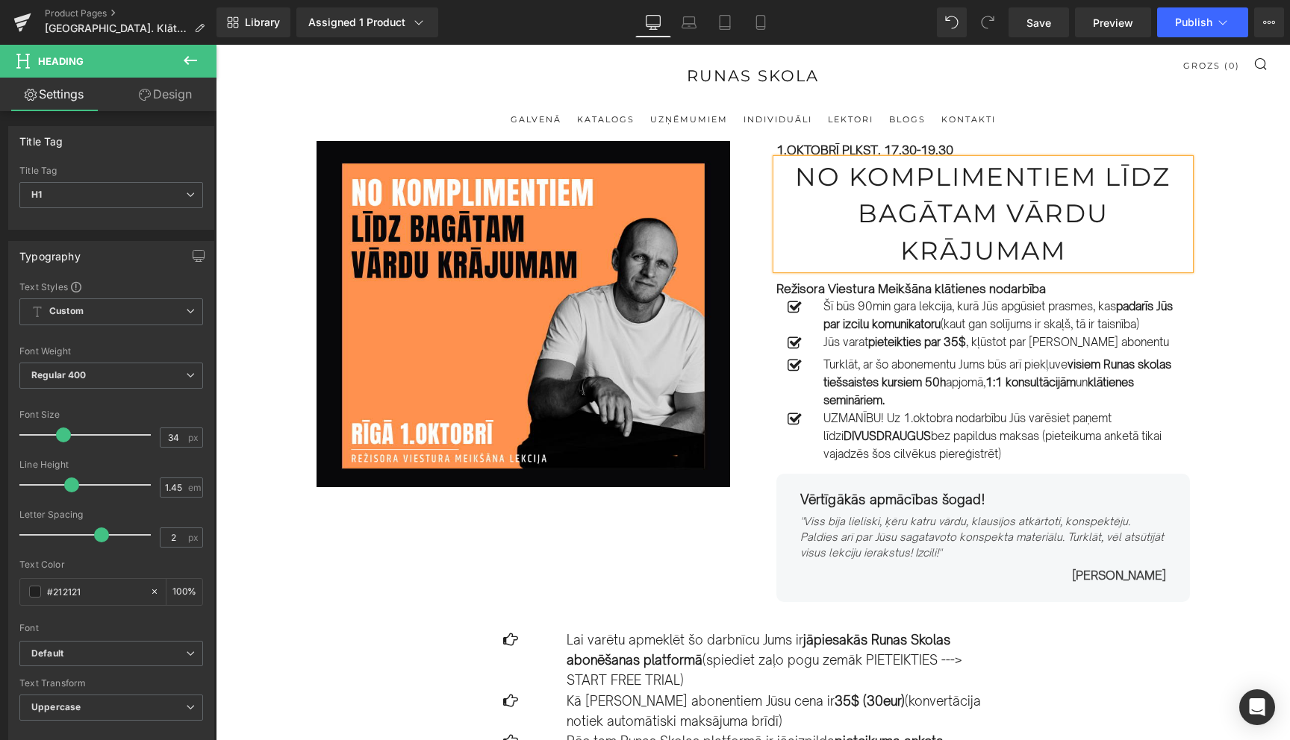
click at [970, 187] on h1 "No komplimentiem līdz bagātam vārdu krājumam" at bounding box center [983, 214] width 414 height 110
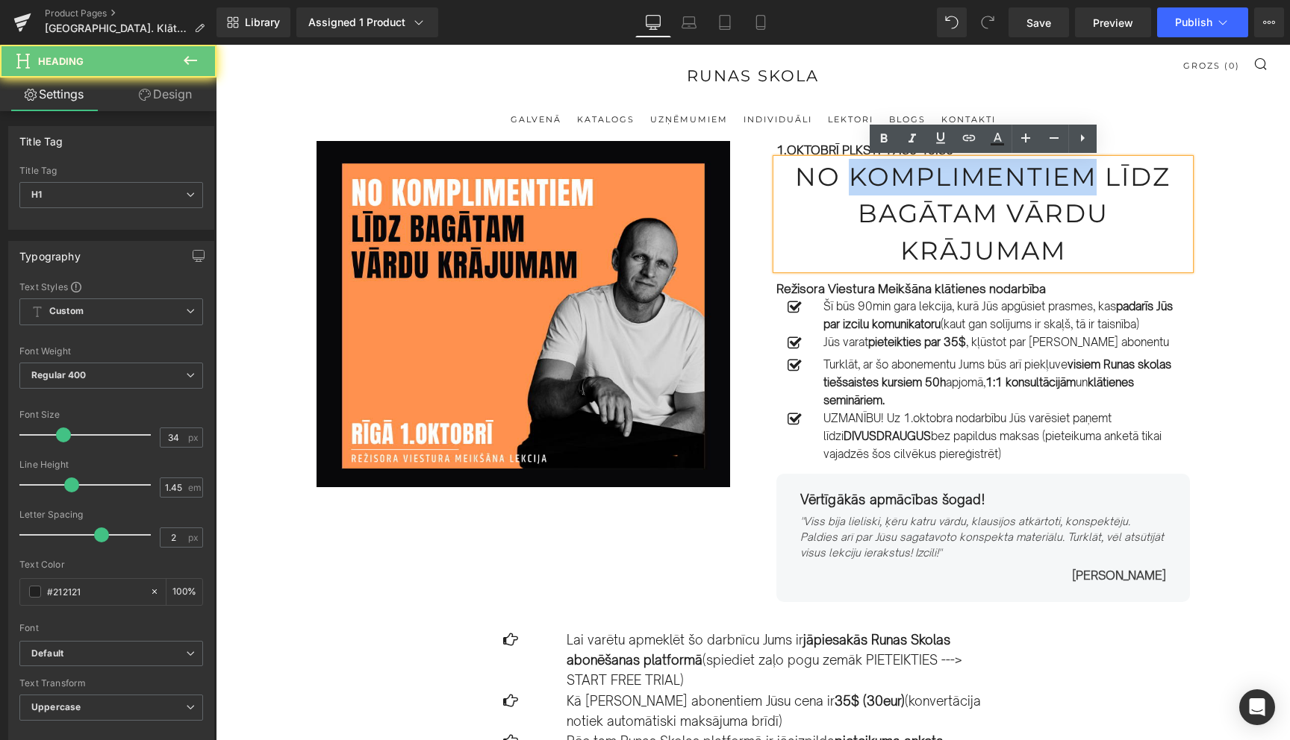
click at [970, 187] on h1 "No komplimentiem līdz bagātam vārdu krājumam" at bounding box center [983, 214] width 414 height 110
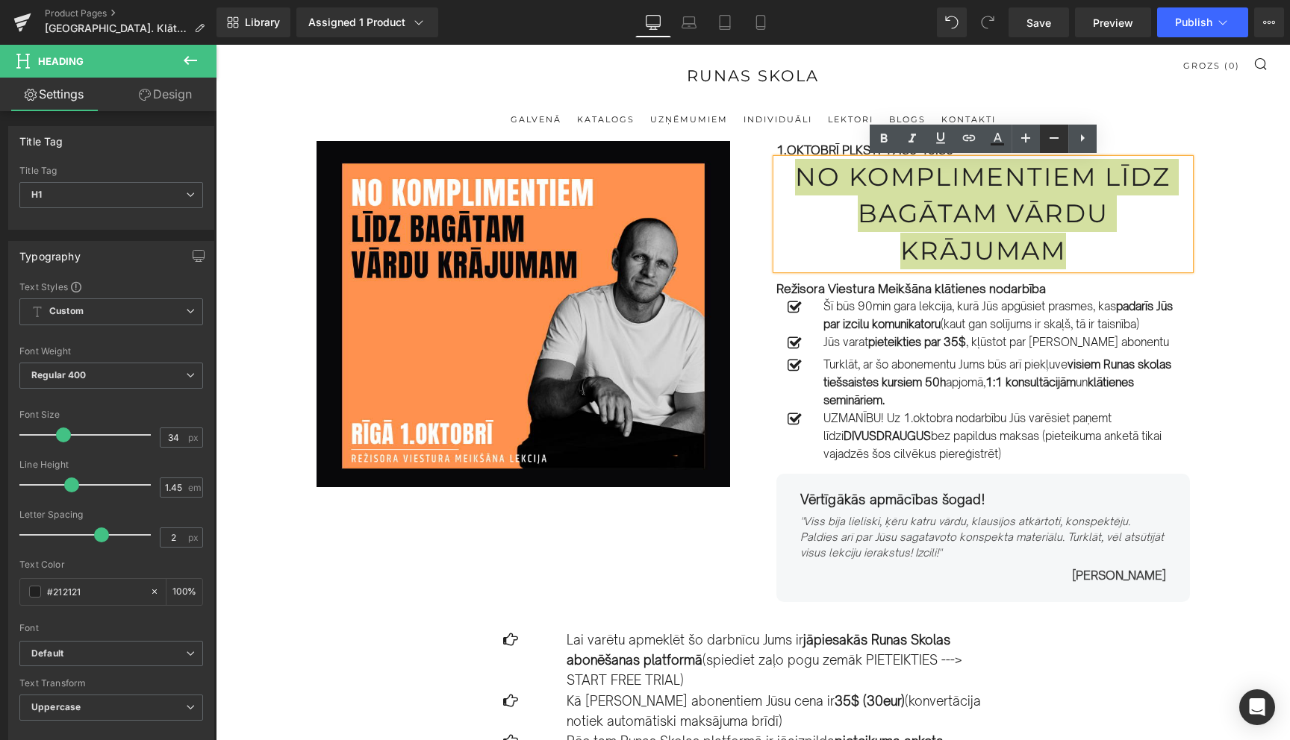
click at [1060, 140] on icon at bounding box center [1054, 138] width 18 height 18
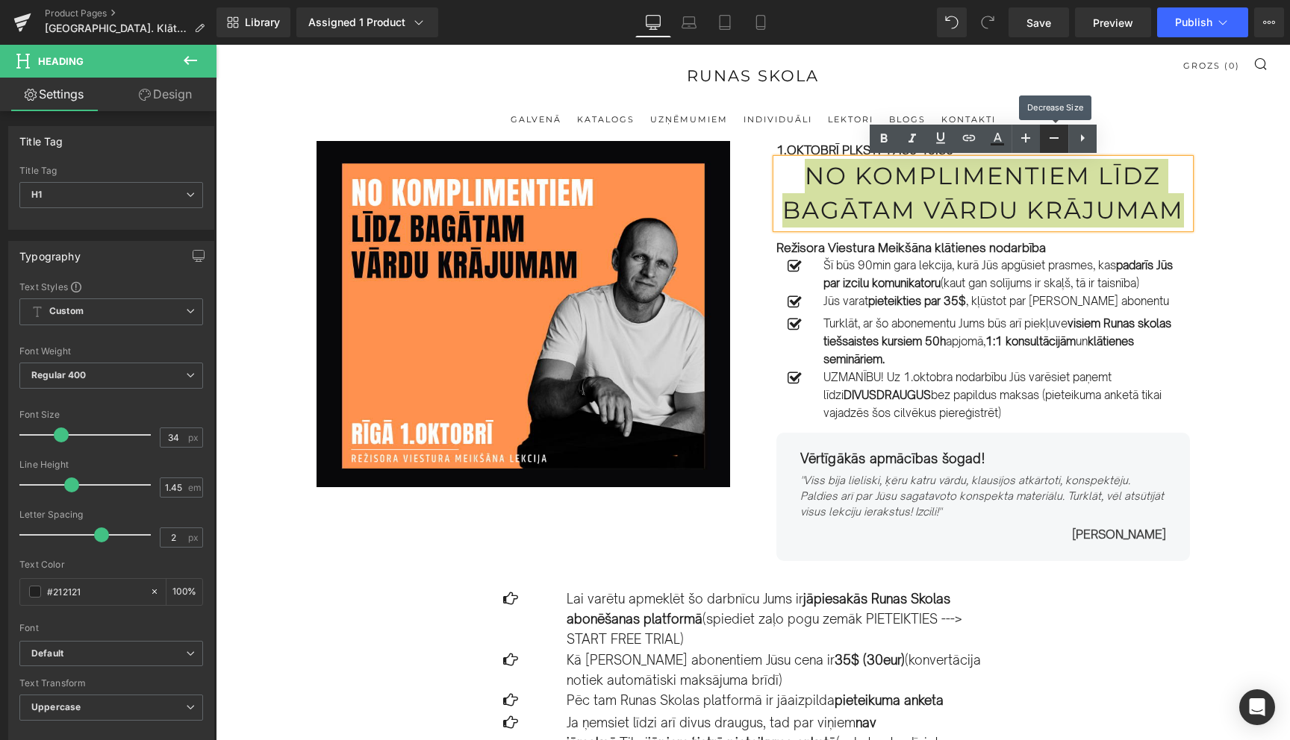
click at [1060, 140] on icon at bounding box center [1054, 138] width 18 height 18
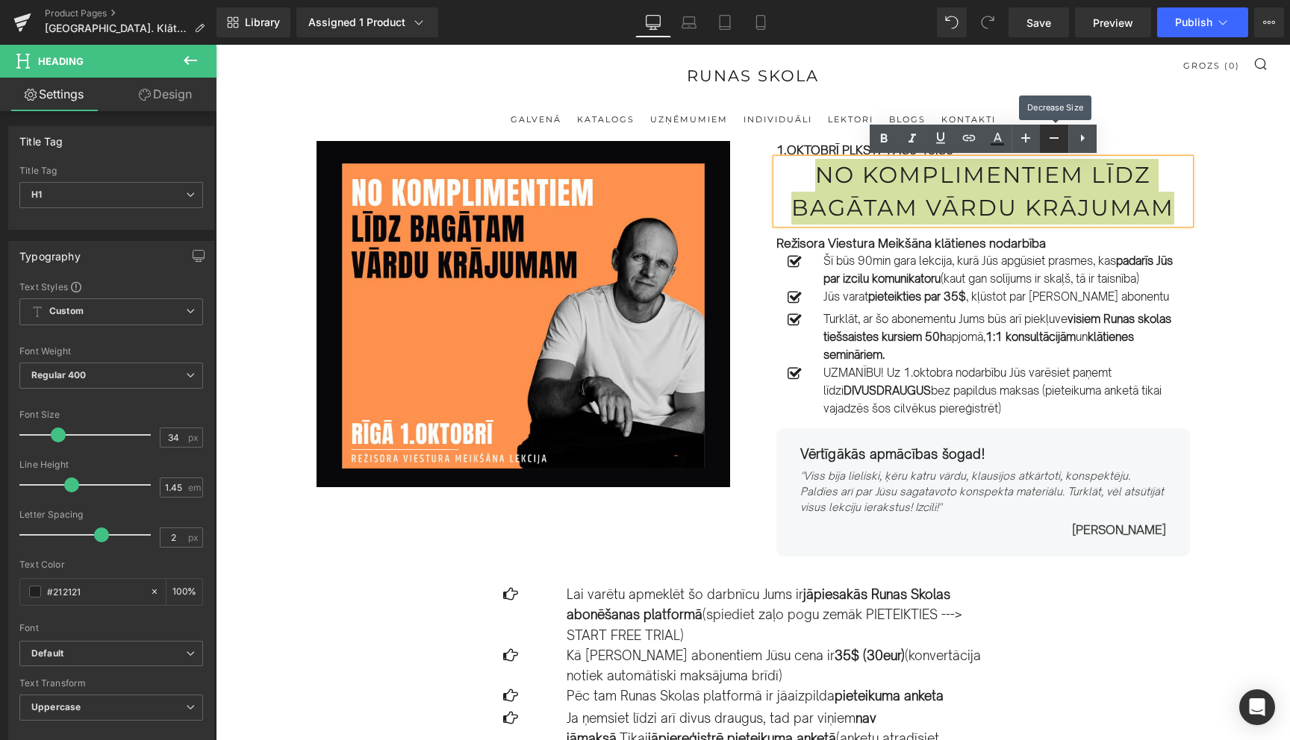
click at [1060, 140] on icon at bounding box center [1054, 138] width 18 height 18
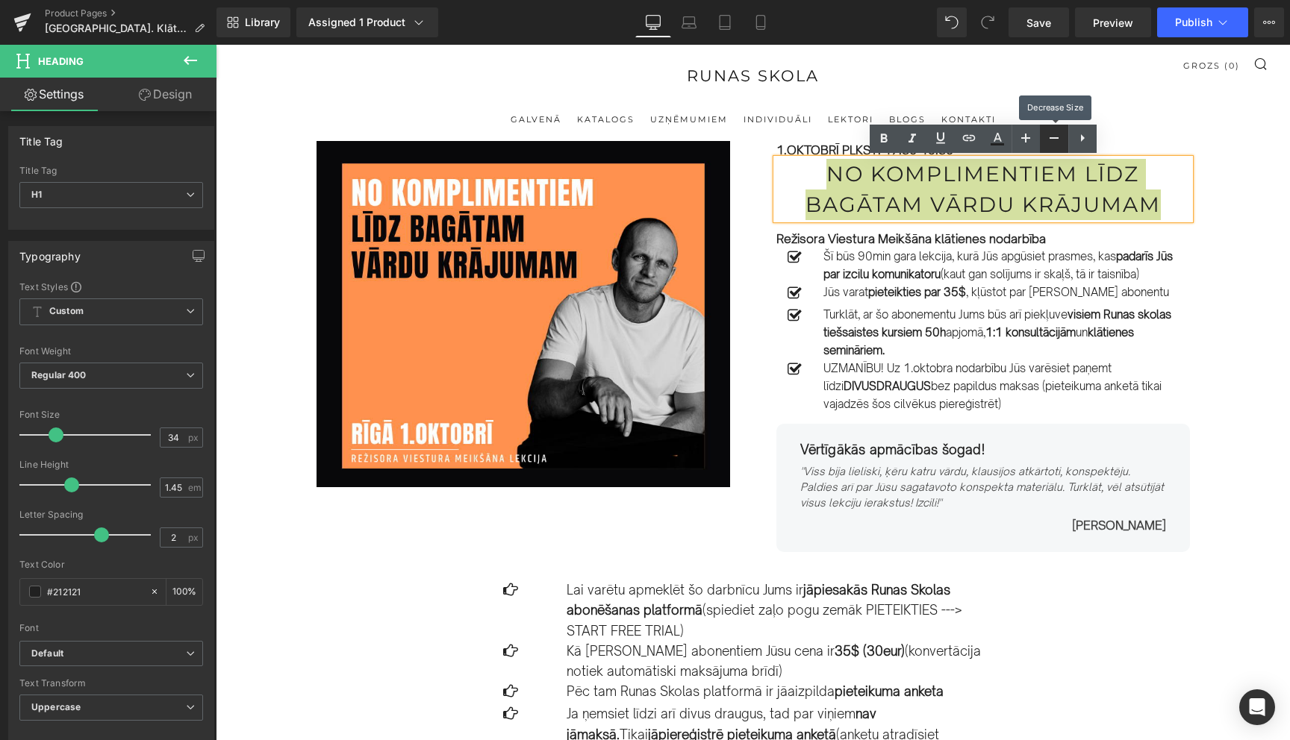
click at [1060, 140] on icon at bounding box center [1054, 138] width 18 height 18
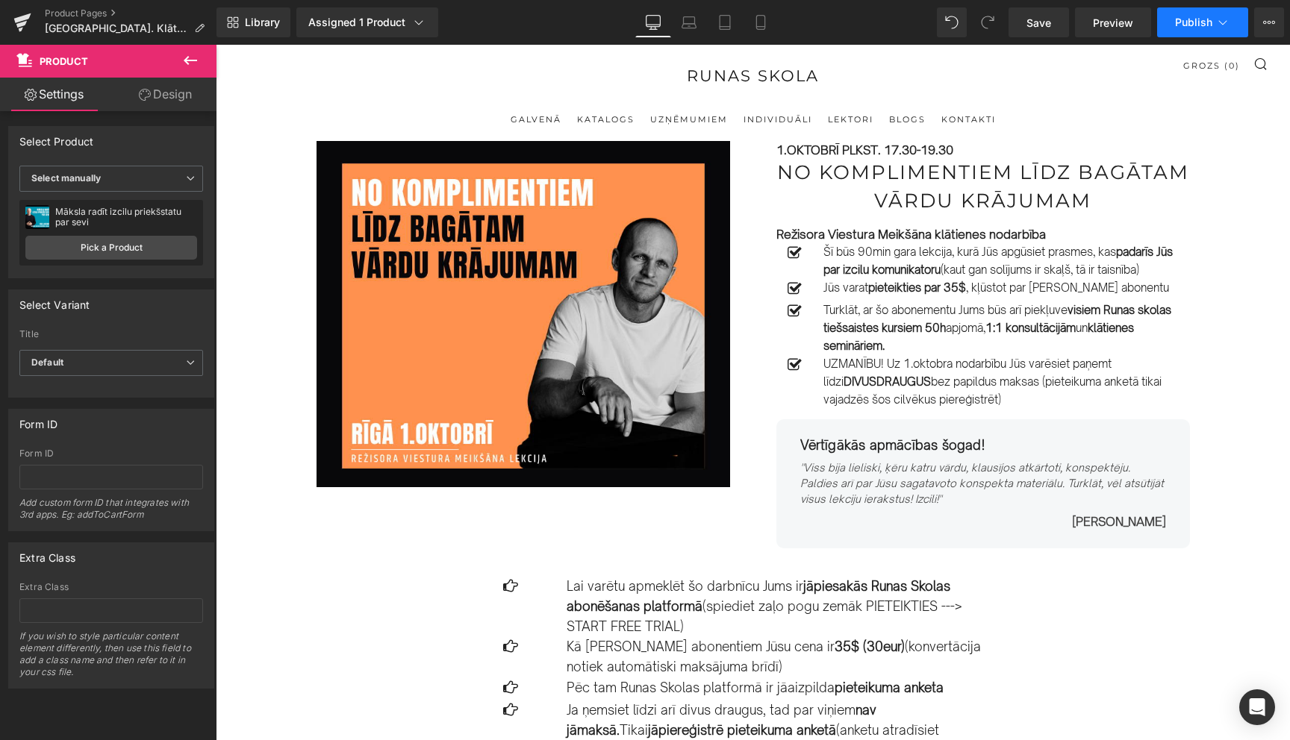
click at [1229, 16] on icon at bounding box center [1222, 22] width 15 height 15
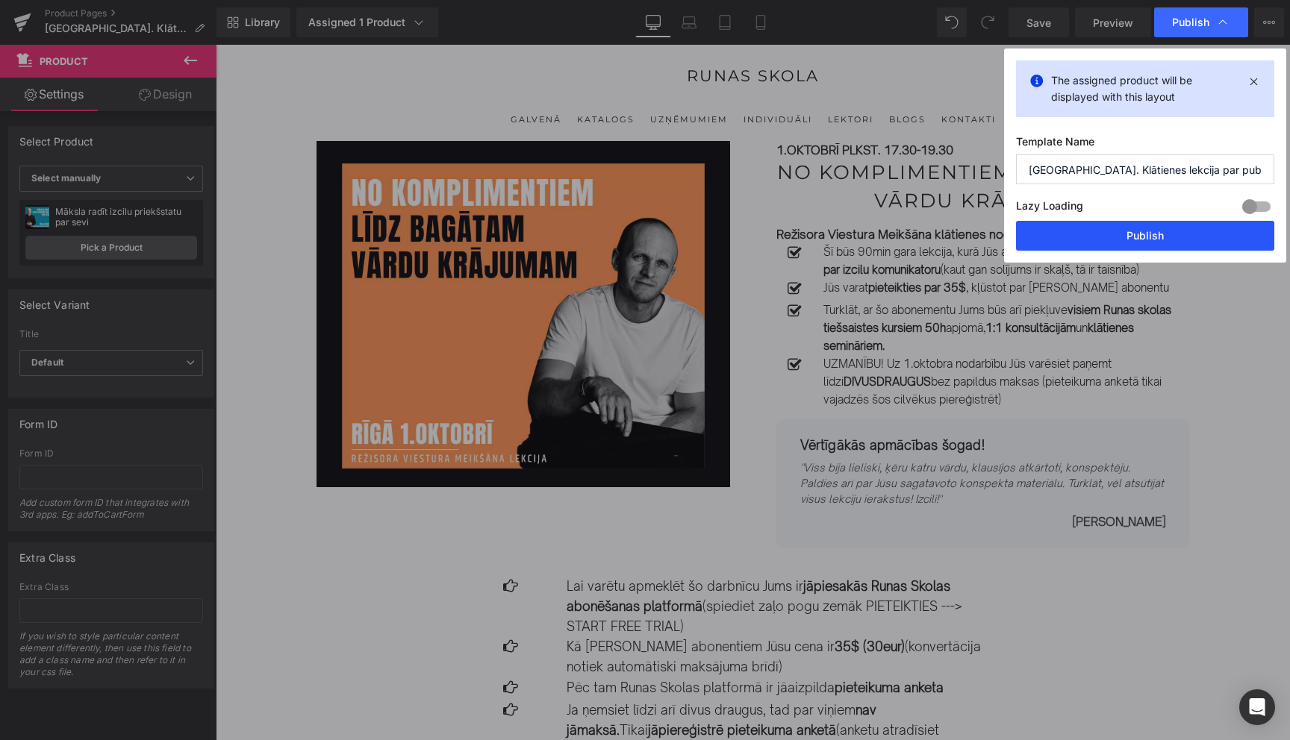
click at [1152, 228] on button "Publish" at bounding box center [1145, 236] width 258 height 30
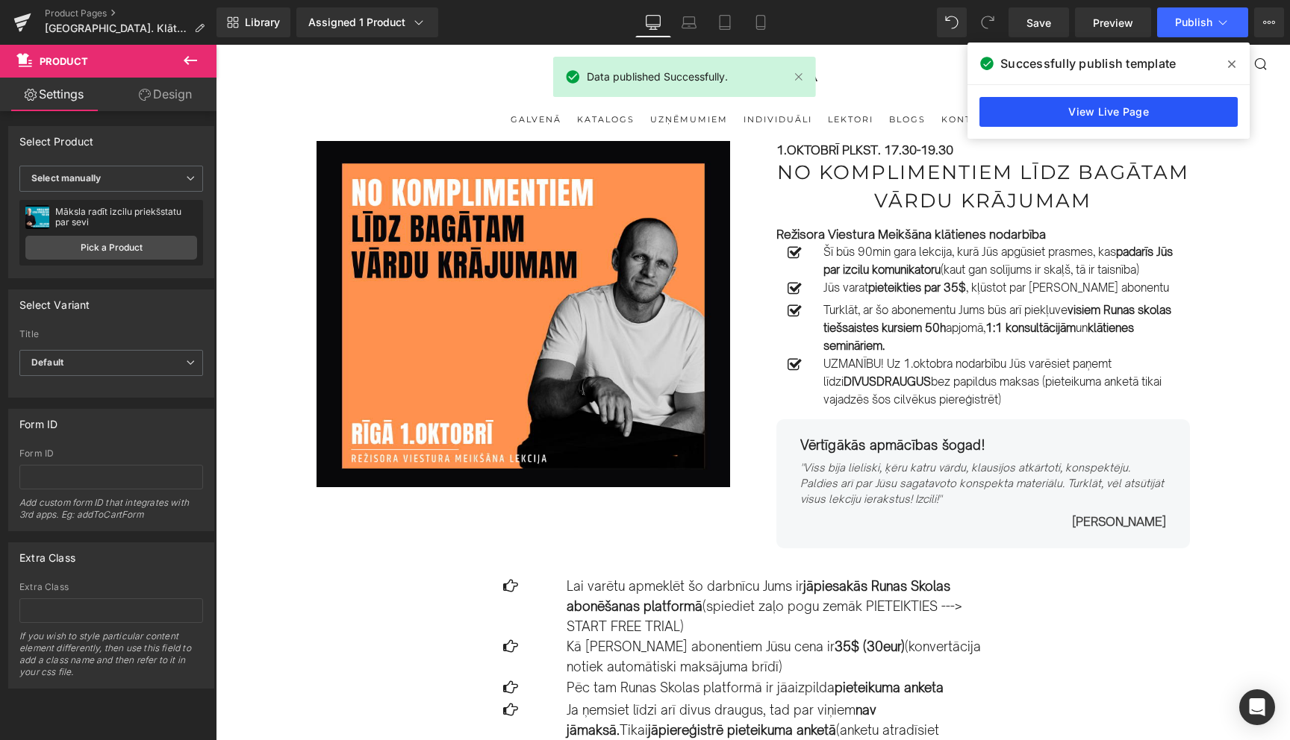
click at [1114, 99] on link "View Live Page" at bounding box center [1108, 112] width 258 height 30
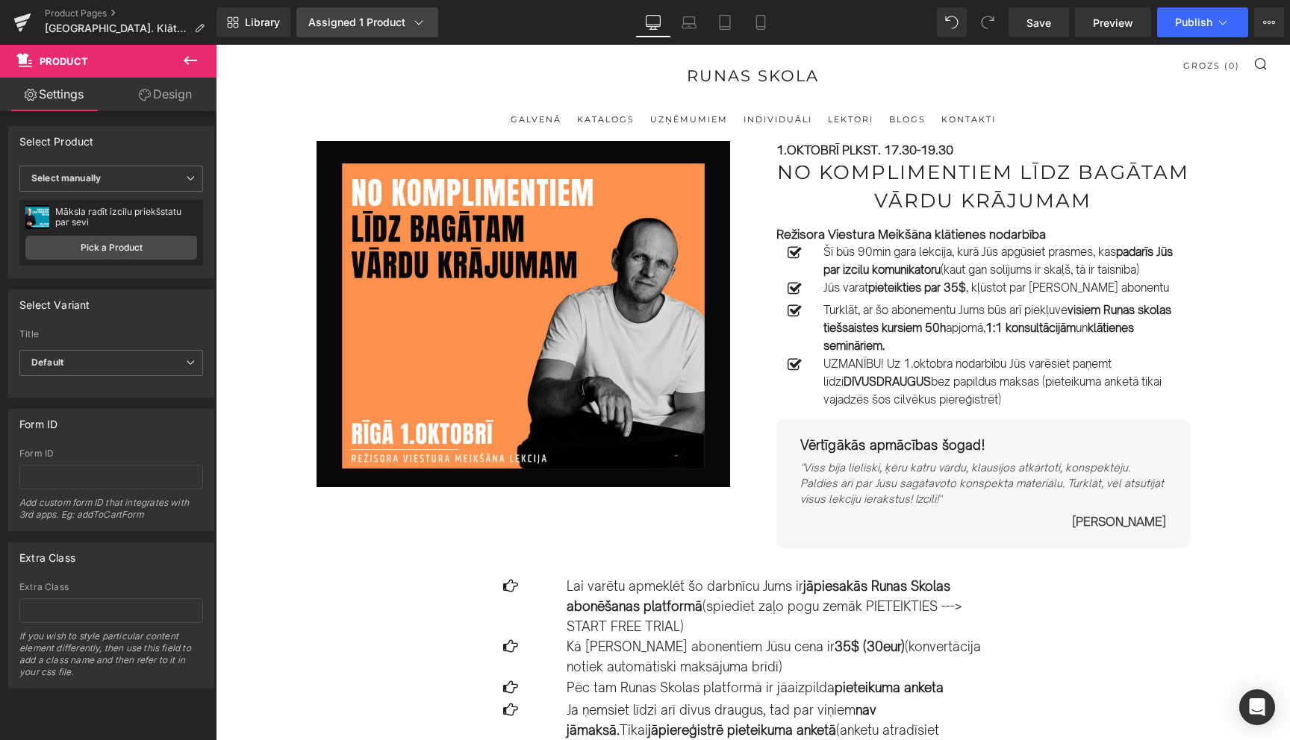
click at [355, 16] on div "Assigned 1 Product" at bounding box center [367, 22] width 118 height 15
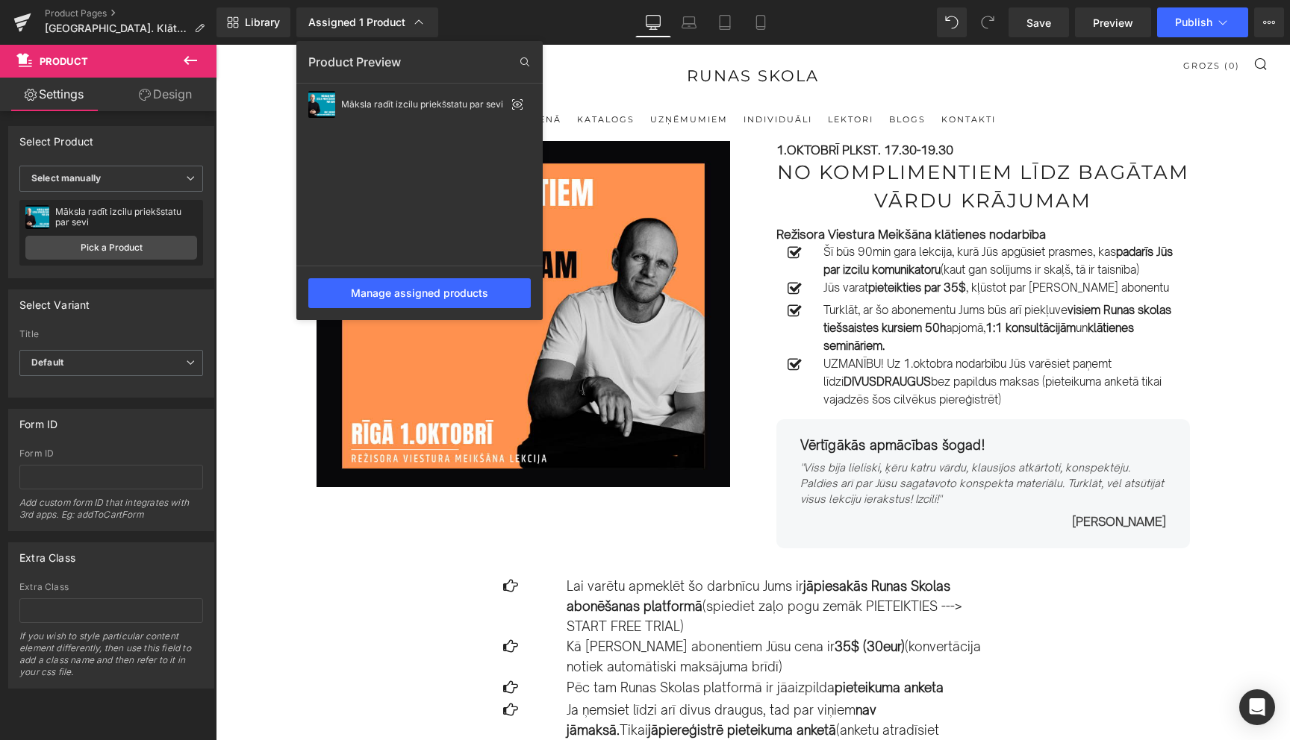
click at [255, 239] on div at bounding box center [753, 393] width 1074 height 696
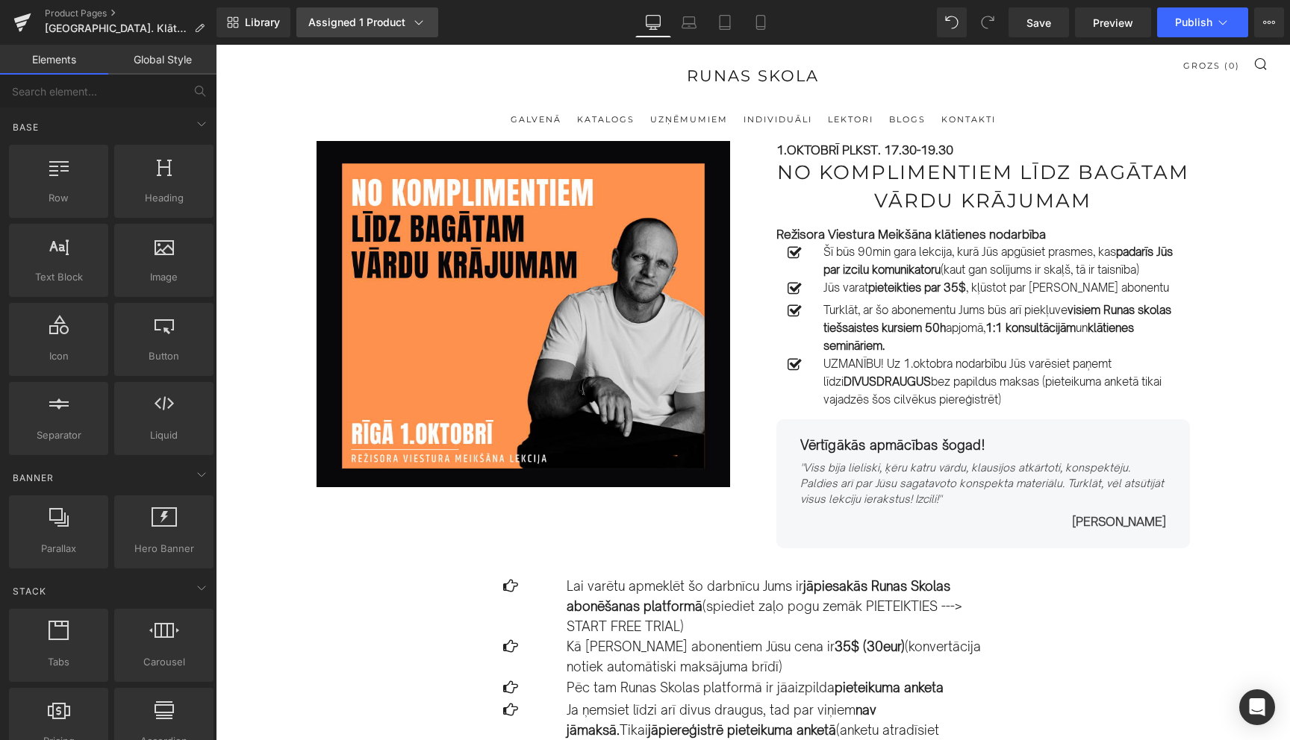
click at [375, 26] on div "Assigned 1 Product" at bounding box center [367, 22] width 118 height 15
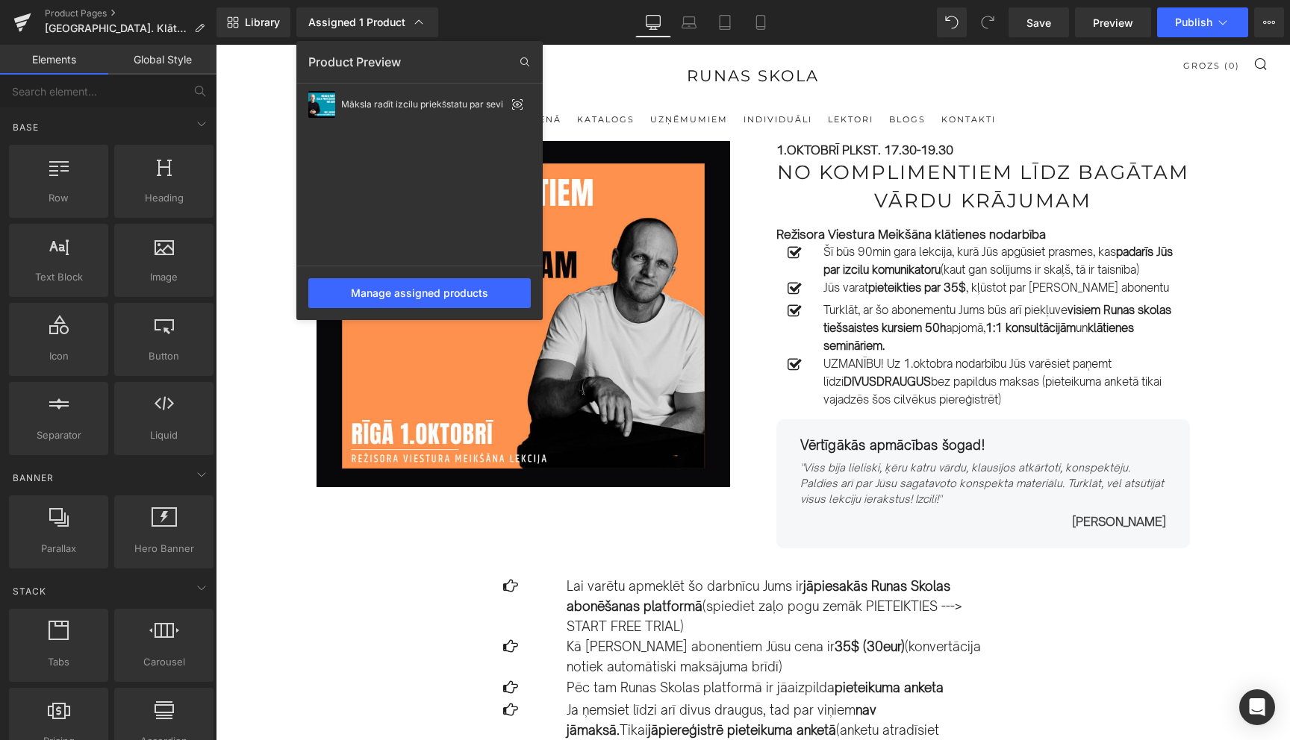
click at [283, 180] on div at bounding box center [753, 393] width 1074 height 696
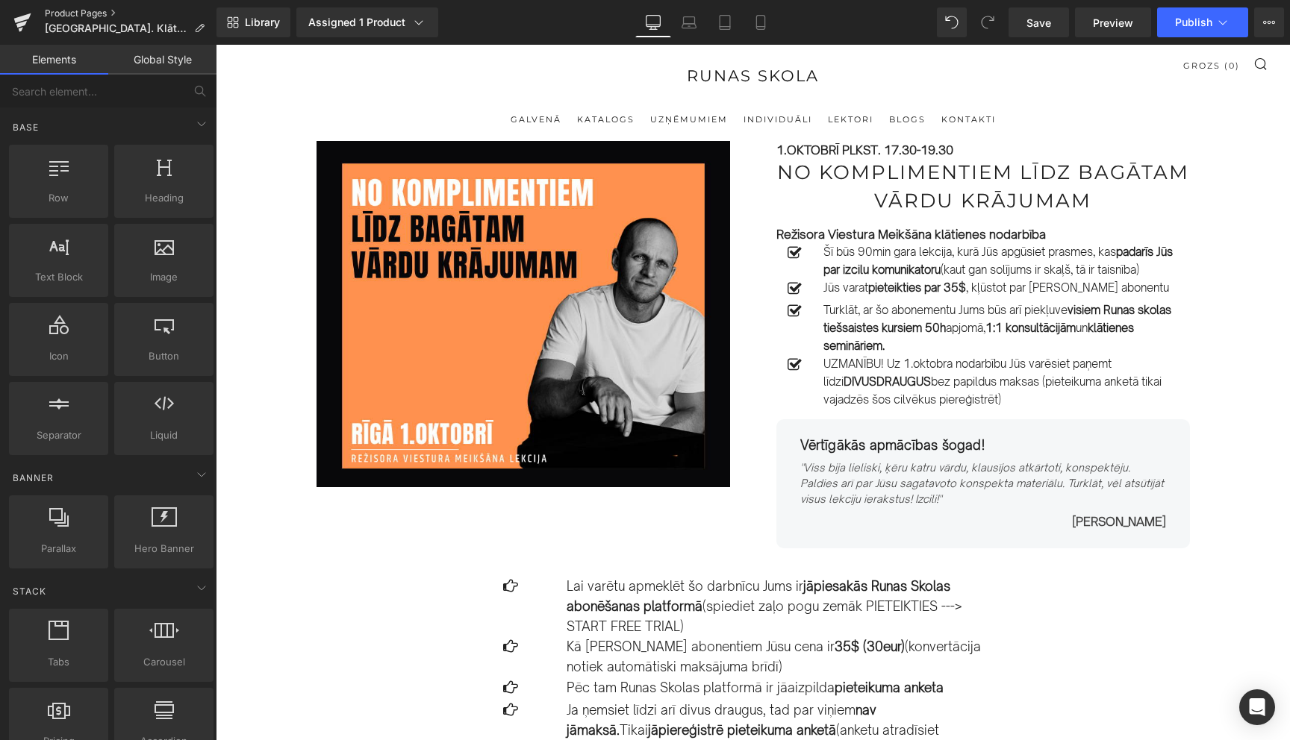
click at [94, 13] on link "Product Pages" at bounding box center [131, 13] width 172 height 12
click at [337, 22] on div "Assign Products" at bounding box center [349, 22] width 83 height 12
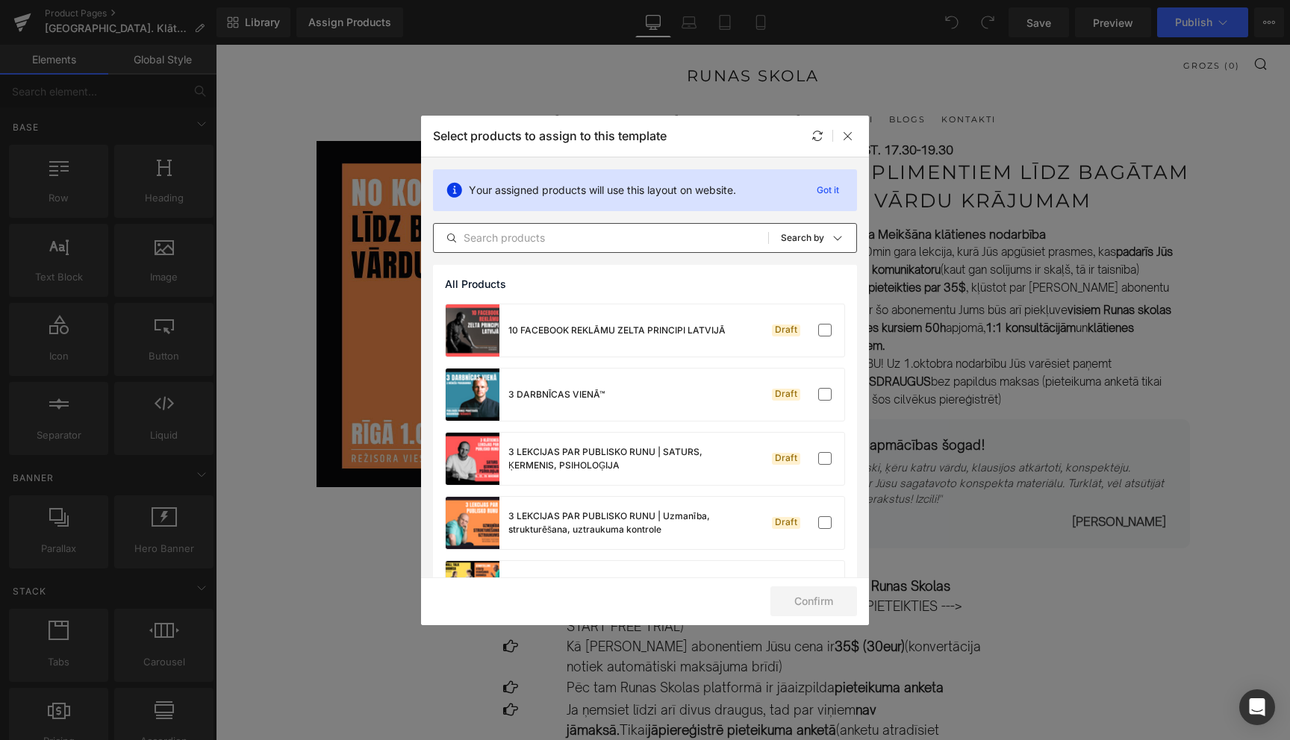
click at [531, 234] on input "text" at bounding box center [601, 238] width 334 height 18
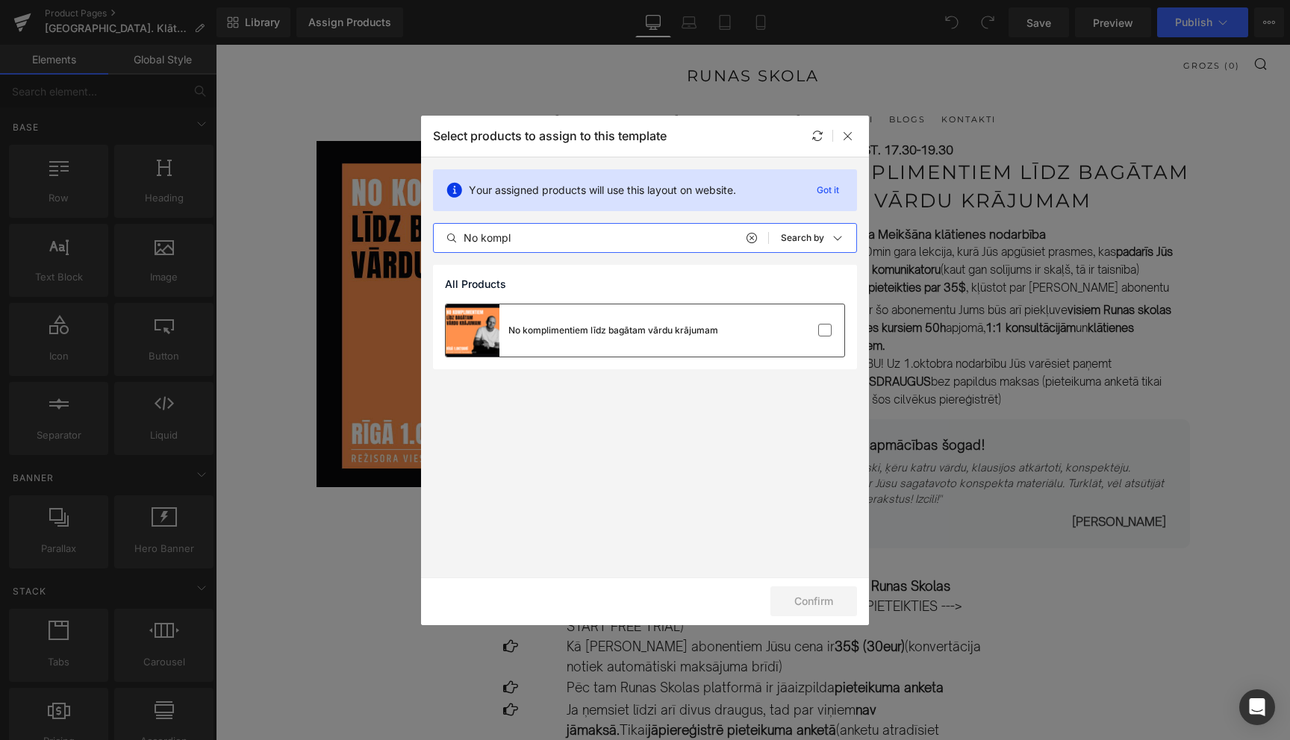
type input "No kompl"
click at [601, 325] on div "No komplimentiem līdz bagātam vārdu krājumam" at bounding box center [613, 330] width 210 height 13
click at [812, 600] on button "Confirm" at bounding box center [813, 602] width 87 height 30
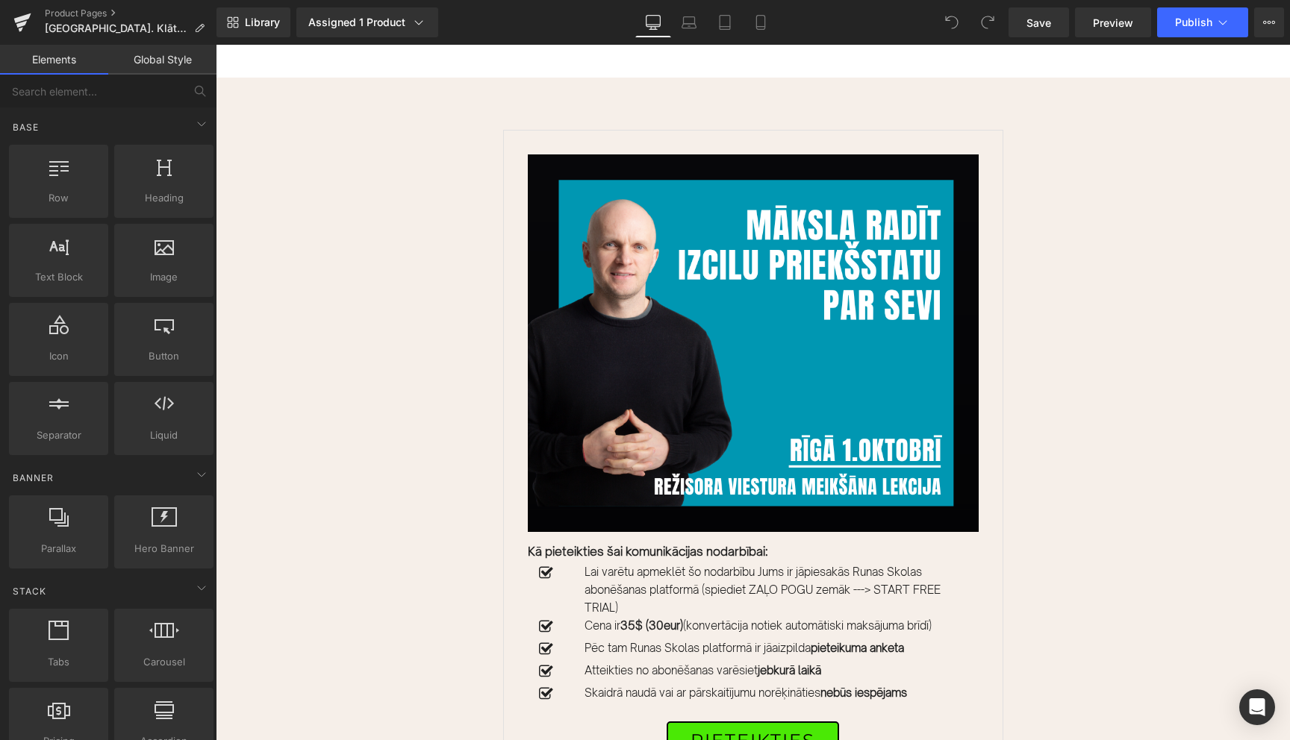
scroll to position [3647, 0]
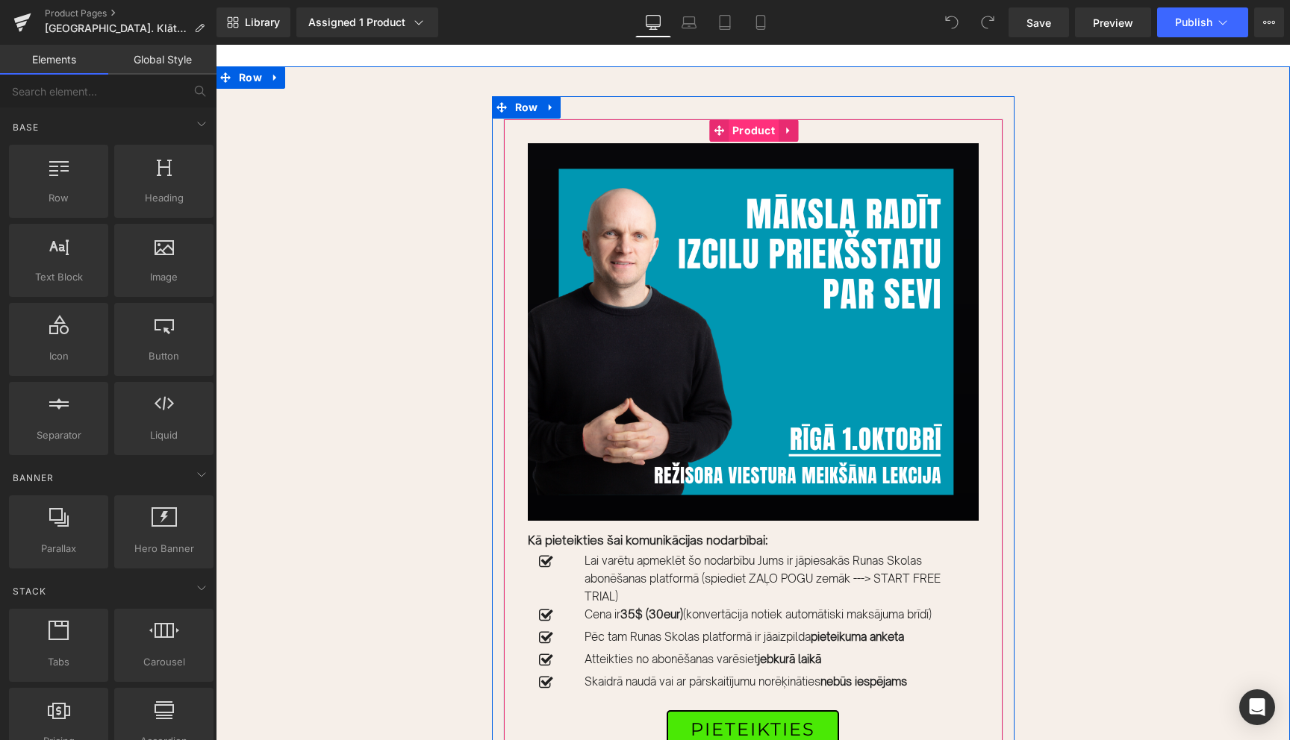
click at [749, 119] on span "Product" at bounding box center [753, 130] width 50 height 22
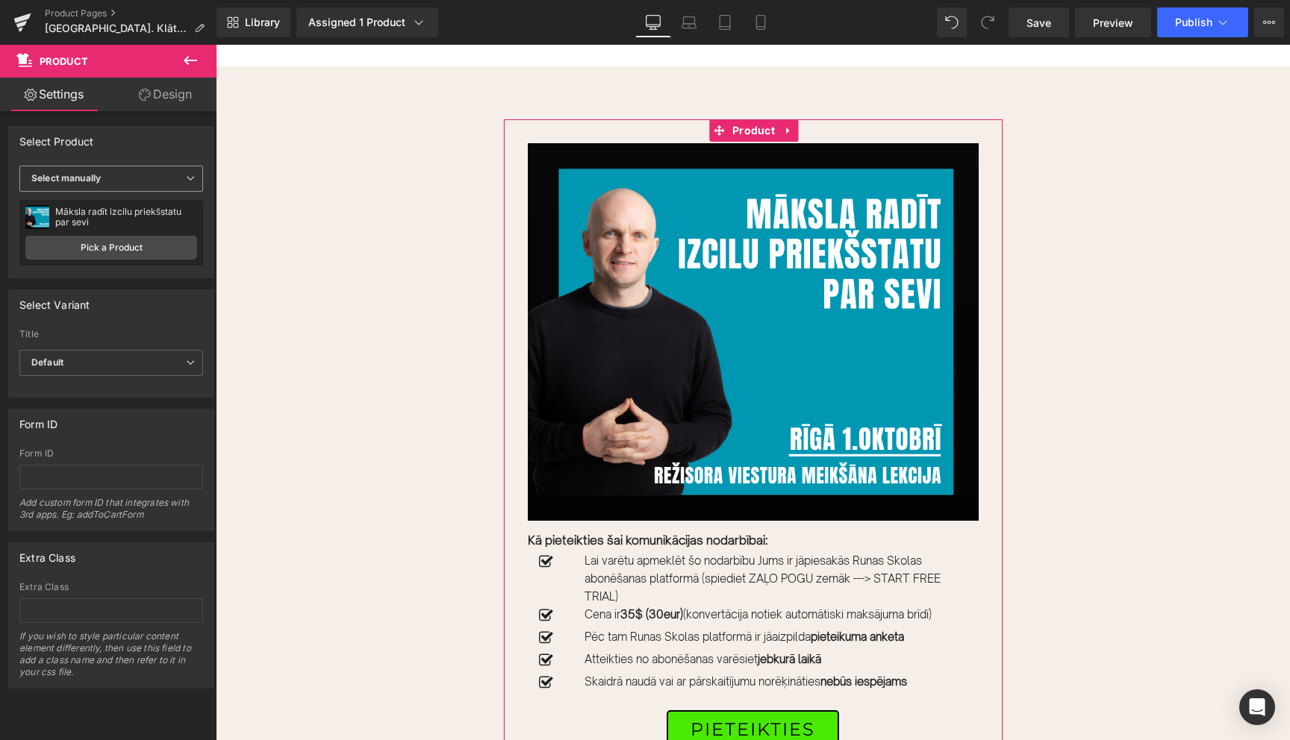
click at [163, 180] on span "Select manually" at bounding box center [111, 179] width 184 height 26
click at [127, 183] on span "Select manually" at bounding box center [108, 179] width 178 height 26
click at [111, 254] on link "Pick a Product" at bounding box center [111, 248] width 172 height 24
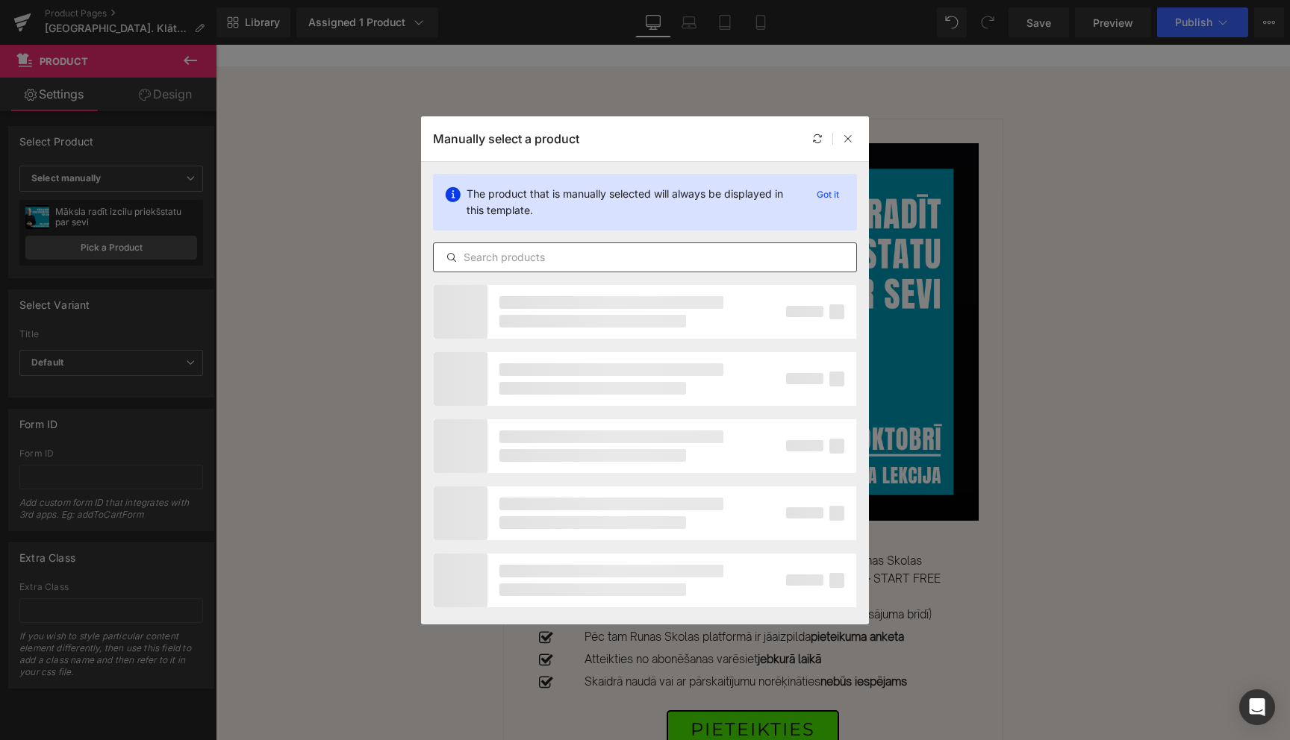
click at [582, 252] on input "text" at bounding box center [645, 258] width 422 height 18
type input "kompli"
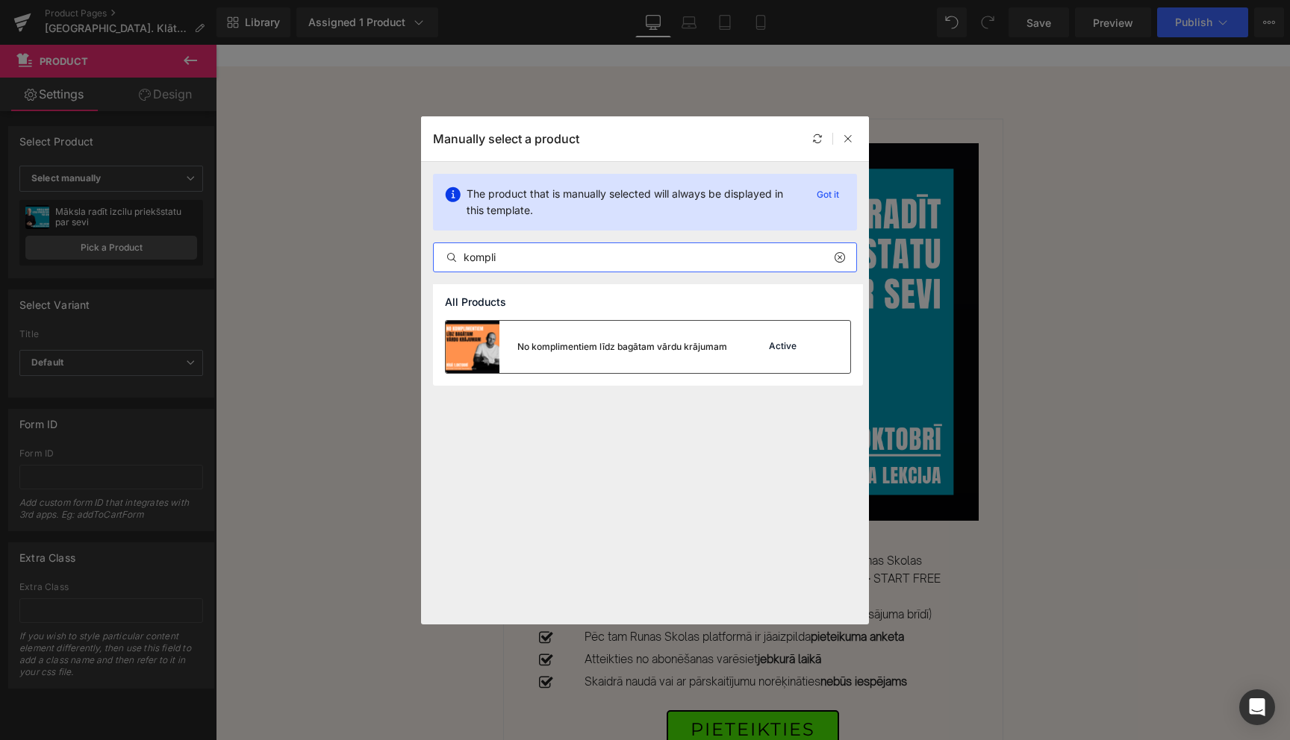
click at [606, 354] on div "No komplimentiem līdz bagātam vārdu krājumam" at bounding box center [586, 347] width 281 height 52
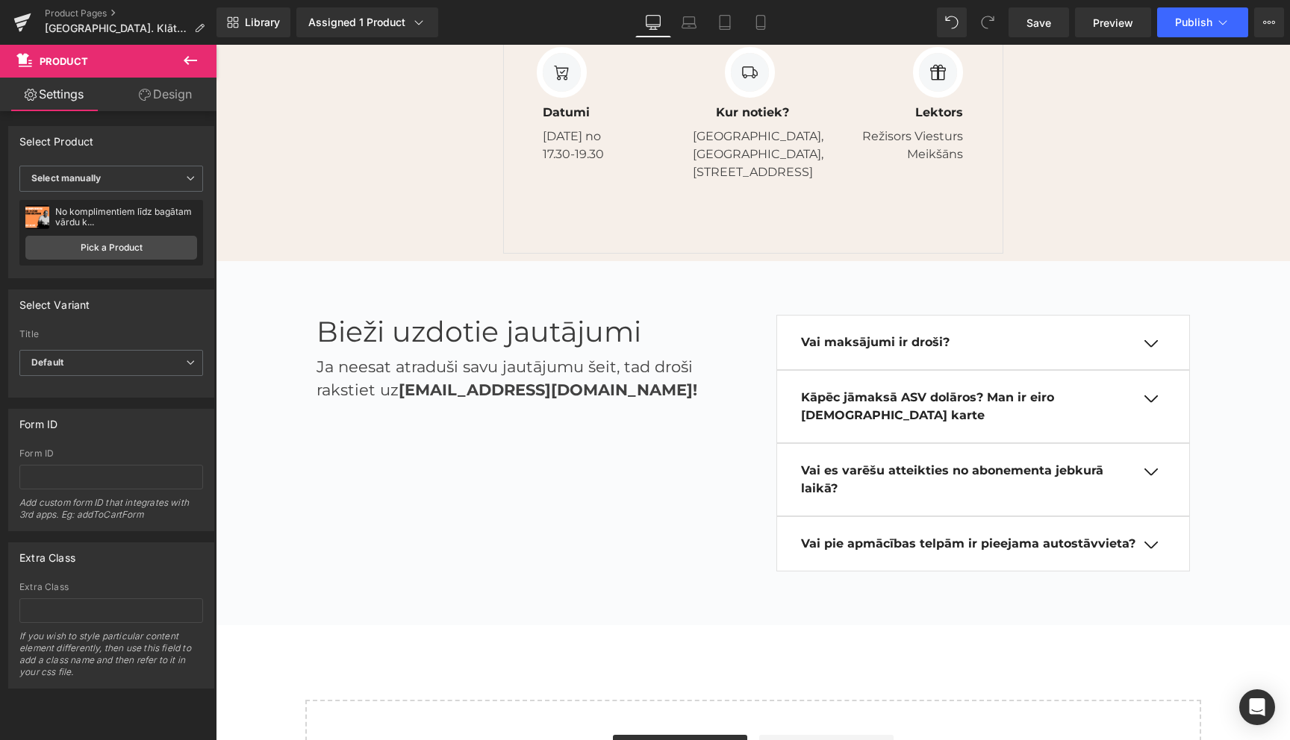
scroll to position [4397, 0]
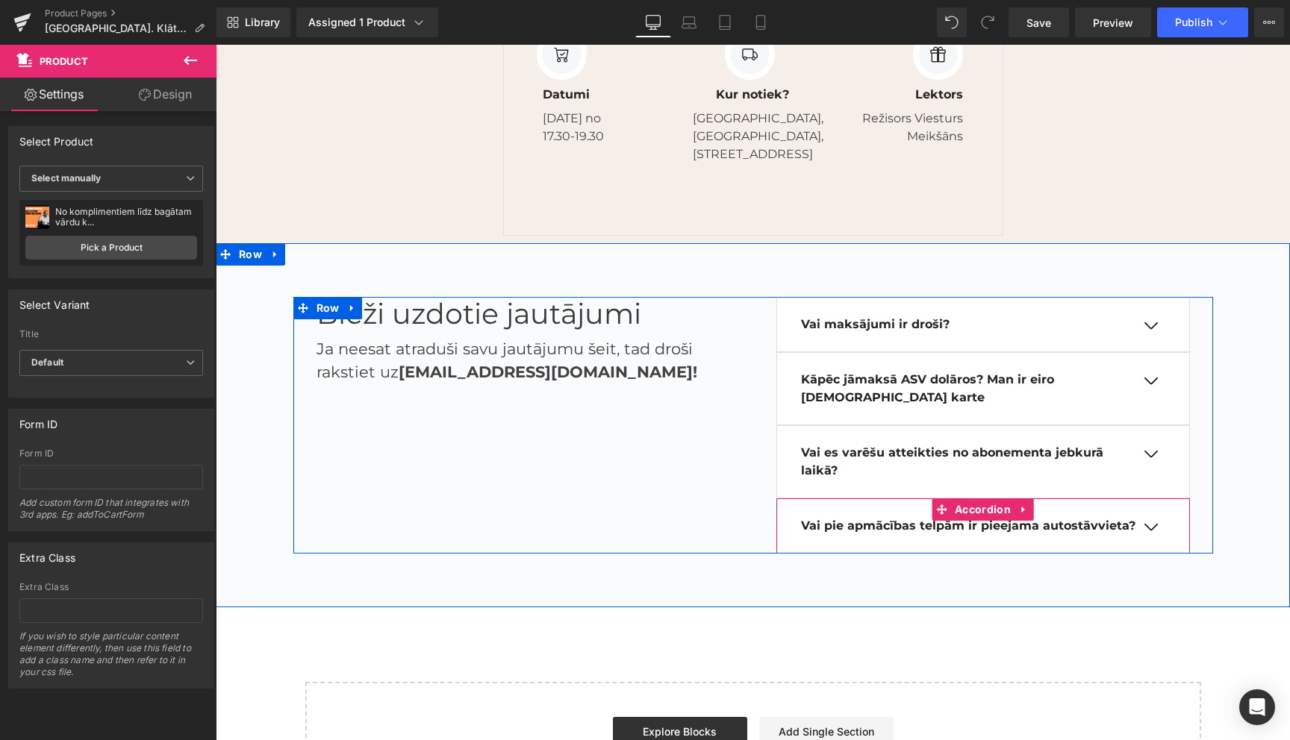
click at [1151, 521] on button "button" at bounding box center [1150, 527] width 30 height 13
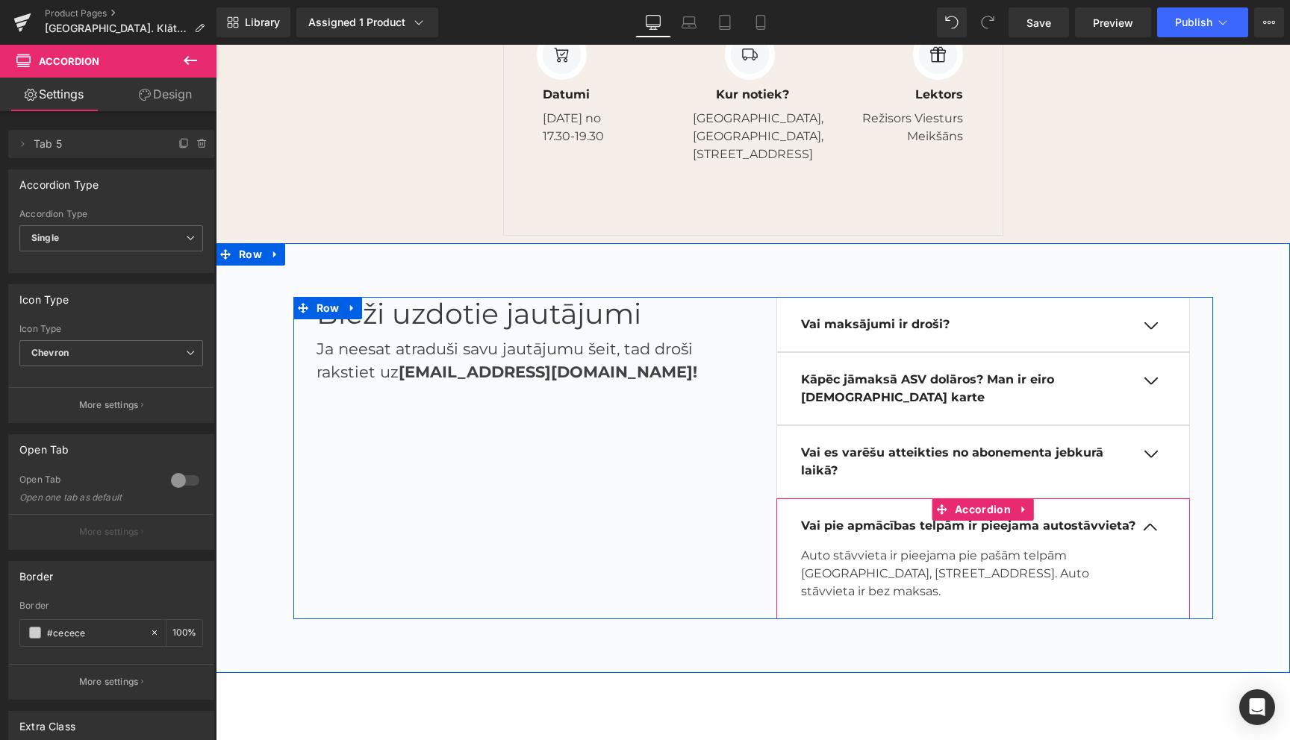
click at [1150, 531] on span "button" at bounding box center [1150, 531] width 0 height 0
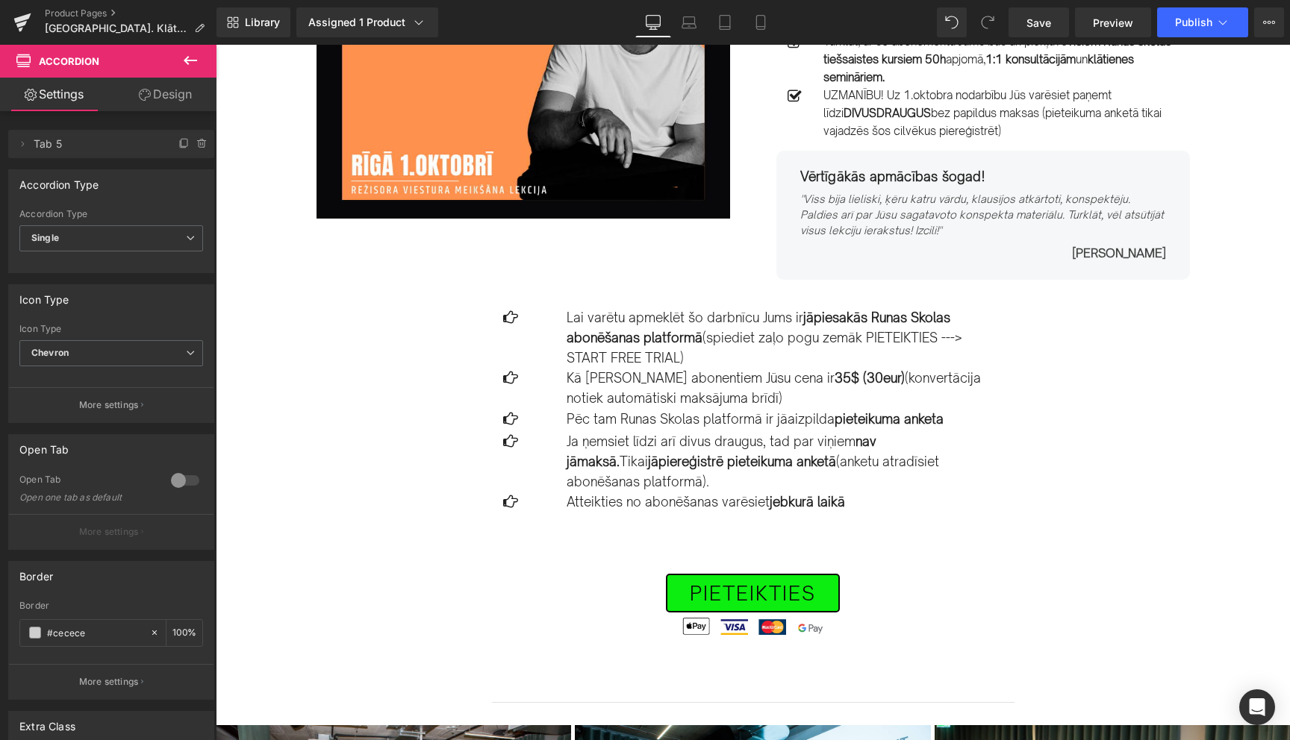
scroll to position [0, 0]
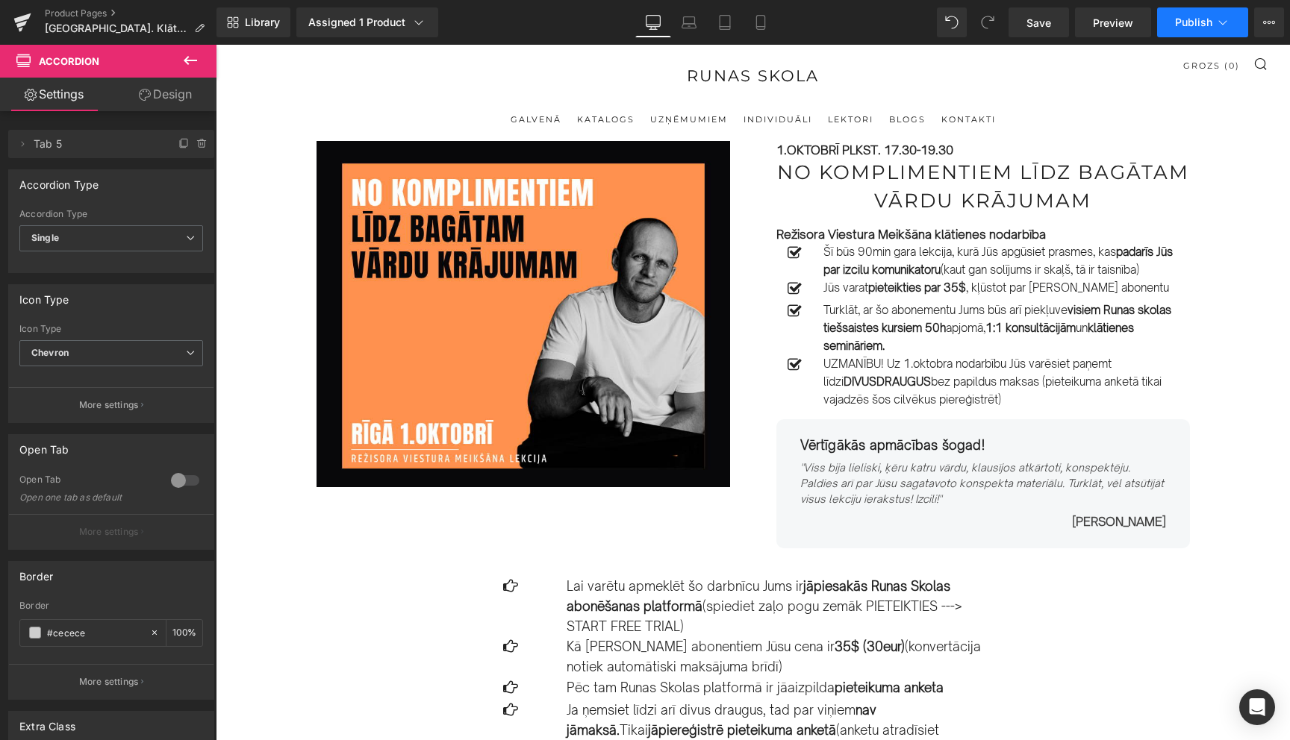
click at [1221, 21] on icon at bounding box center [1222, 22] width 15 height 15
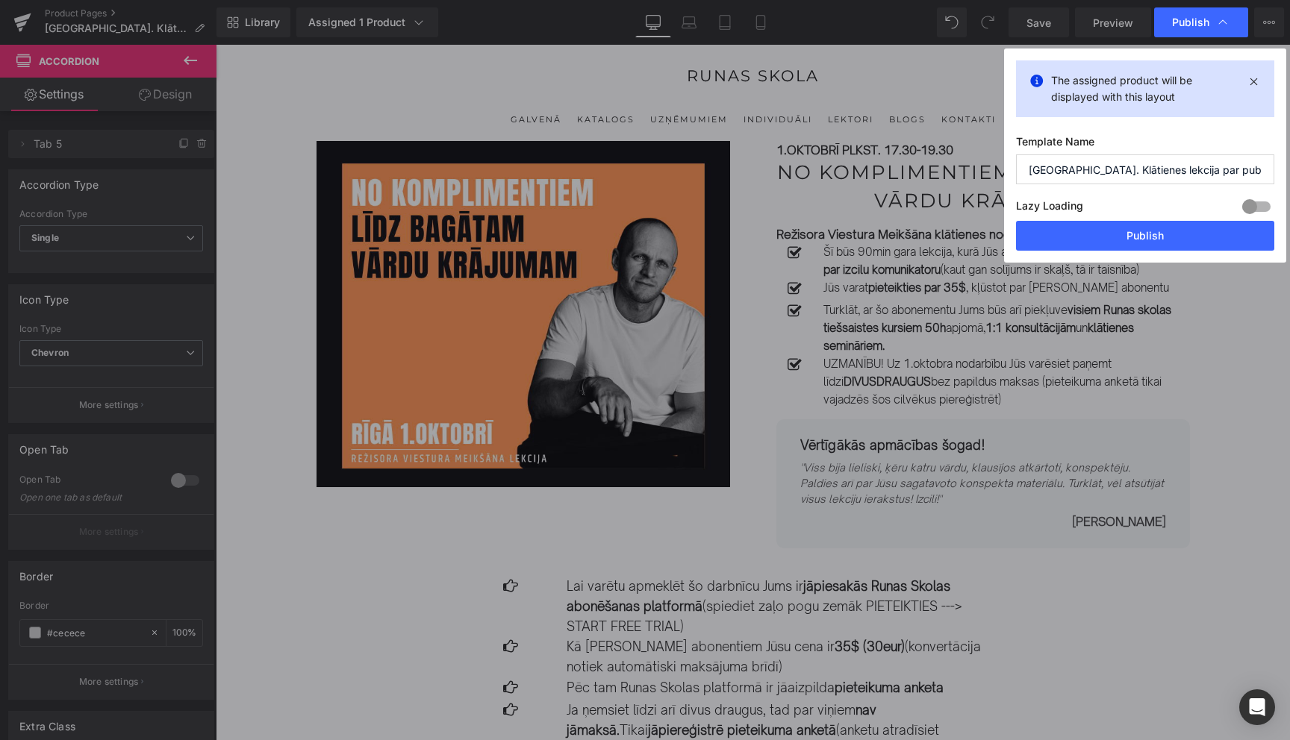
click at [1216, 174] on input "[GEOGRAPHIC_DATA]. Klātienes lekcija par publisko runu tiktok" at bounding box center [1145, 170] width 258 height 30
drag, startPoint x: 1225, startPoint y: 172, endPoint x: 1057, endPoint y: 171, distance: 167.9
click at [1057, 171] on input "[GEOGRAPHIC_DATA]. Klātienes lekcija par publisko runu tiktok" at bounding box center [1145, 170] width 258 height 30
type input "[GEOGRAPHIC_DATA] no komplimentiem tiktok"
click at [1151, 236] on button "Publish" at bounding box center [1145, 236] width 258 height 30
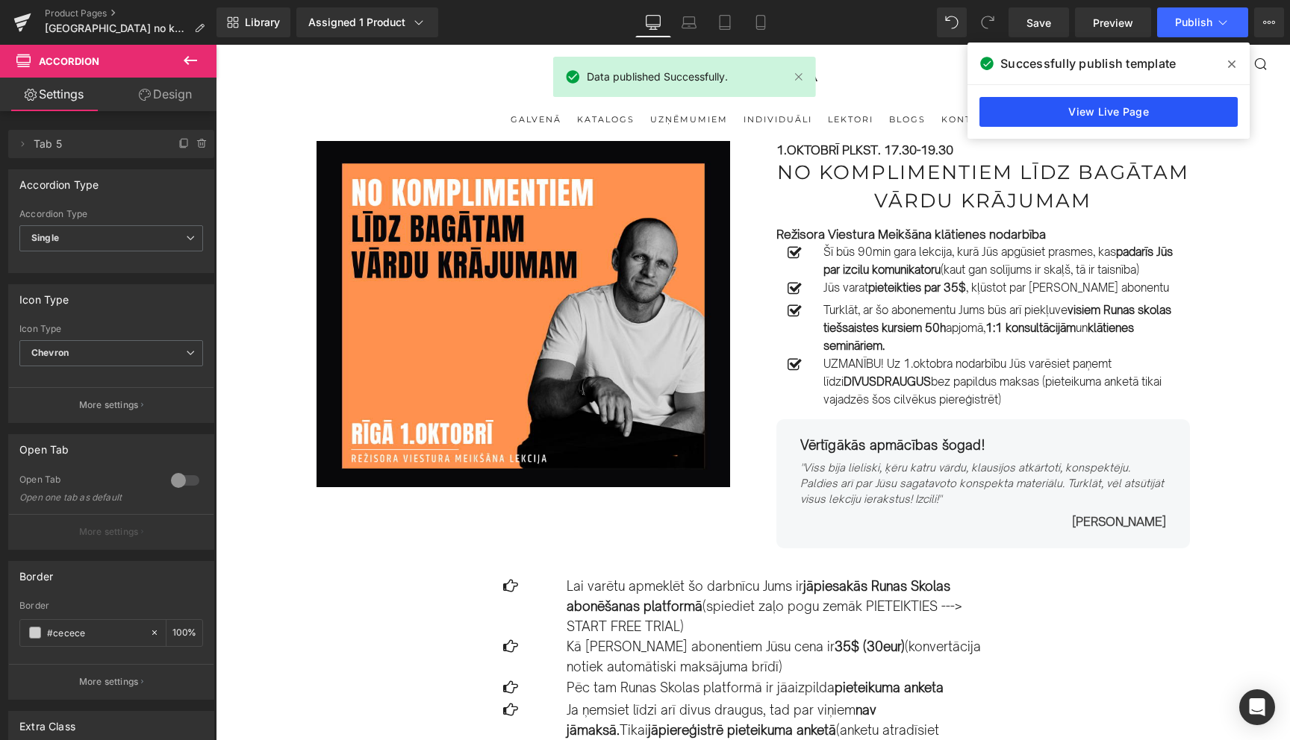
click at [1120, 116] on link "View Live Page" at bounding box center [1108, 112] width 258 height 30
